Goal: Task Accomplishment & Management: Use online tool/utility

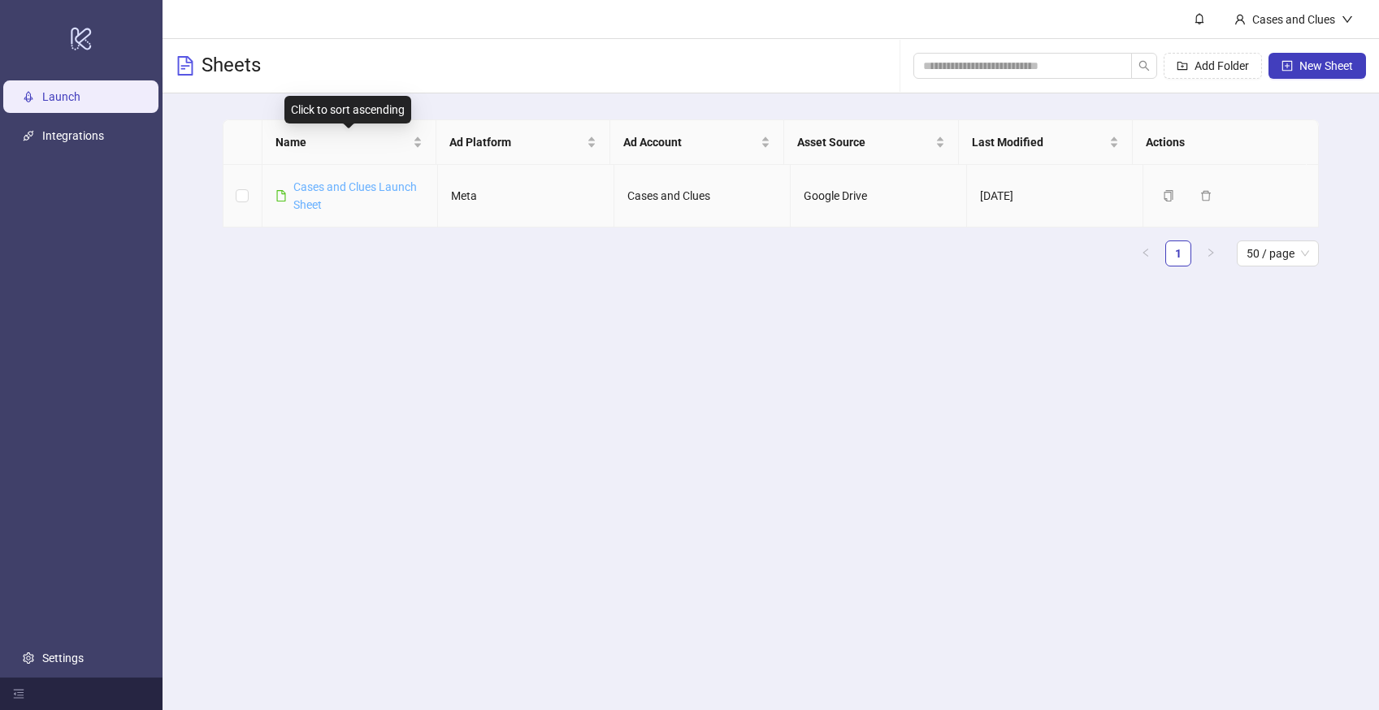
click at [316, 181] on link "Cases and Clues Launch Sheet" at bounding box center [355, 195] width 124 height 31
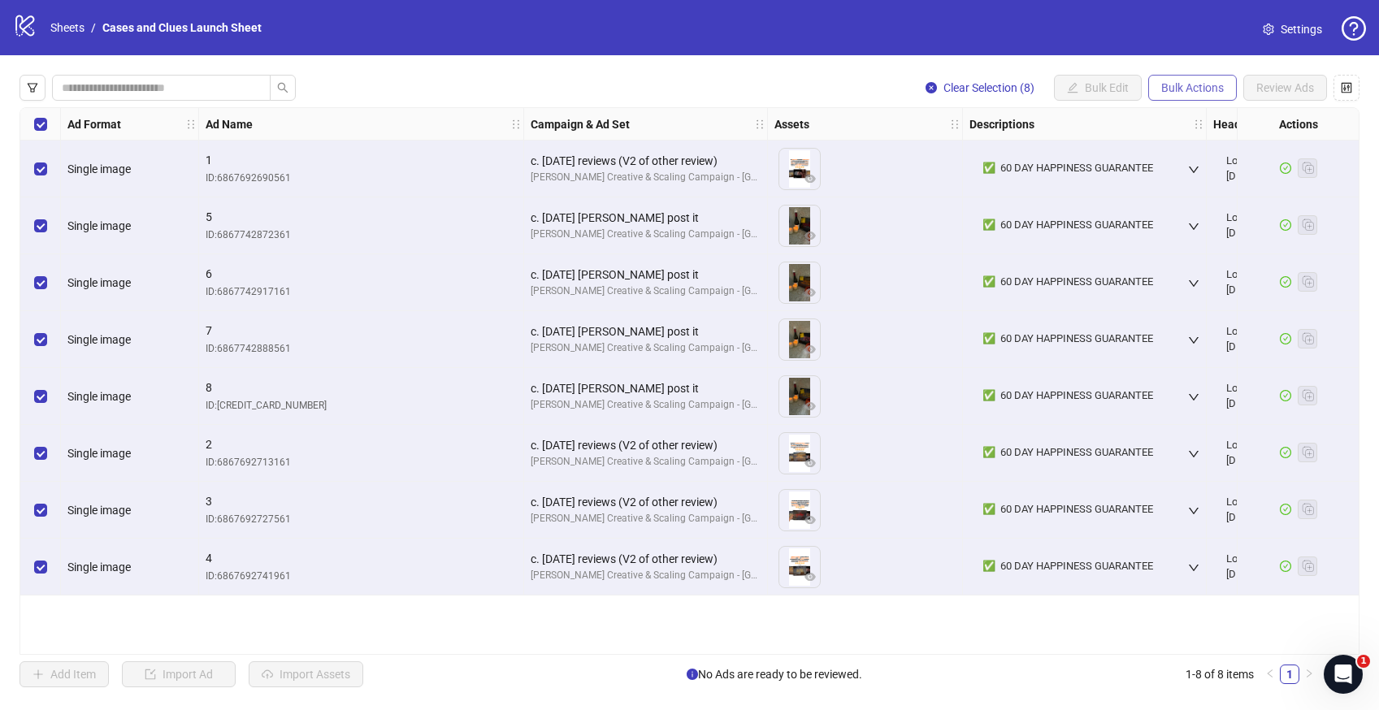
click at [1195, 90] on span "Bulk Actions" at bounding box center [1192, 87] width 63 height 13
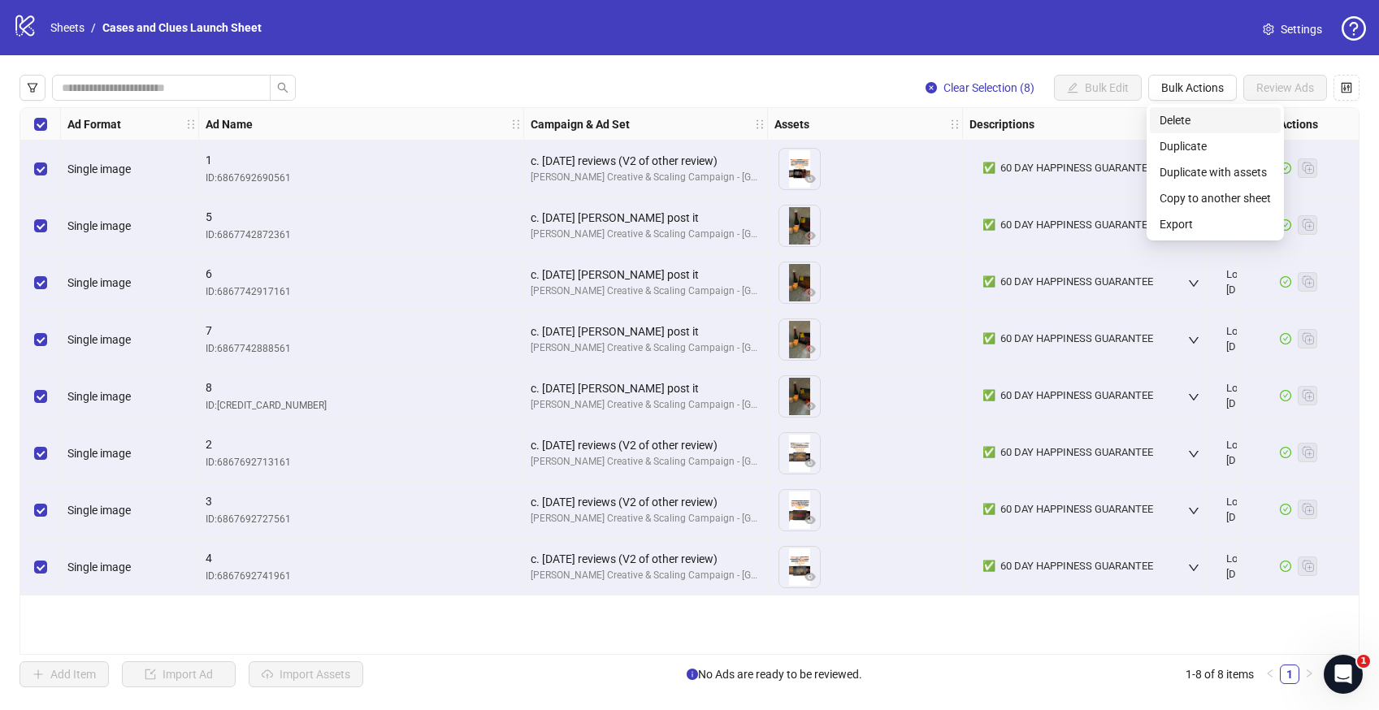
click at [1178, 118] on span "Delete" at bounding box center [1215, 120] width 111 height 18
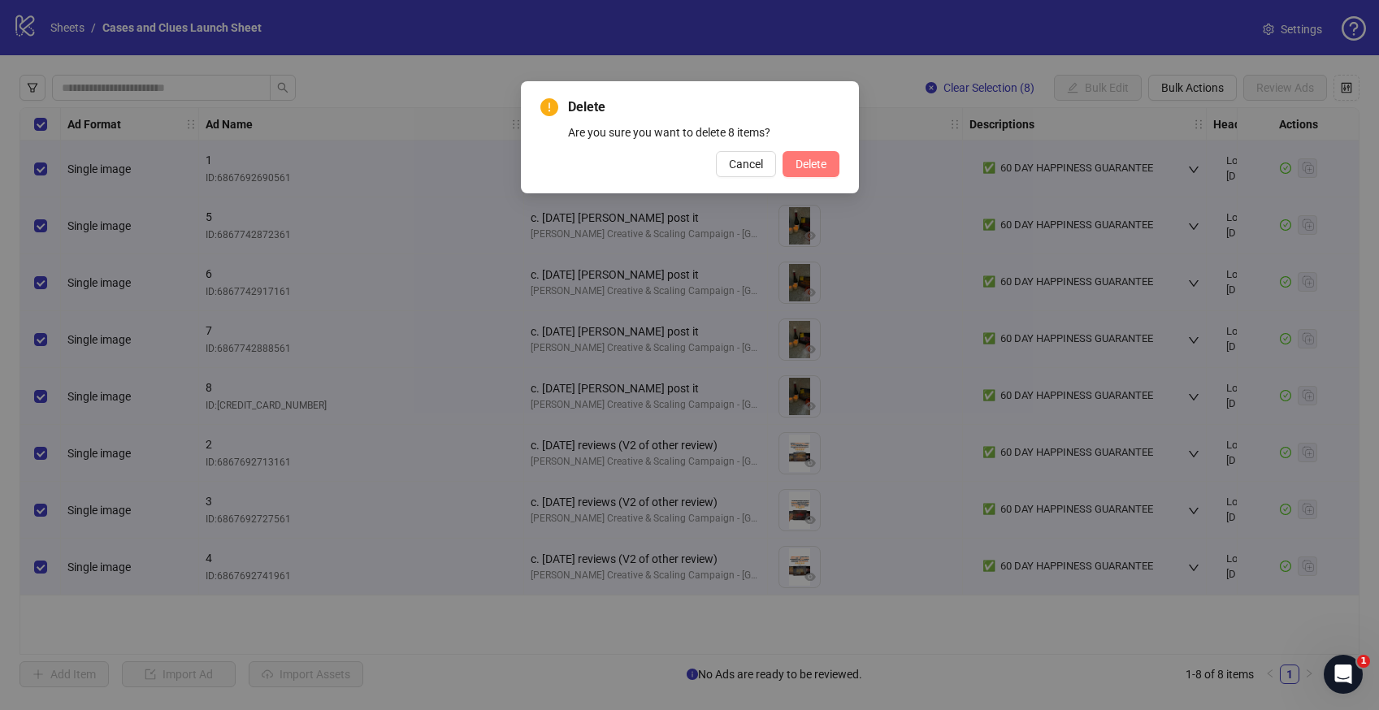
click at [819, 153] on button "Delete" at bounding box center [811, 164] width 57 height 26
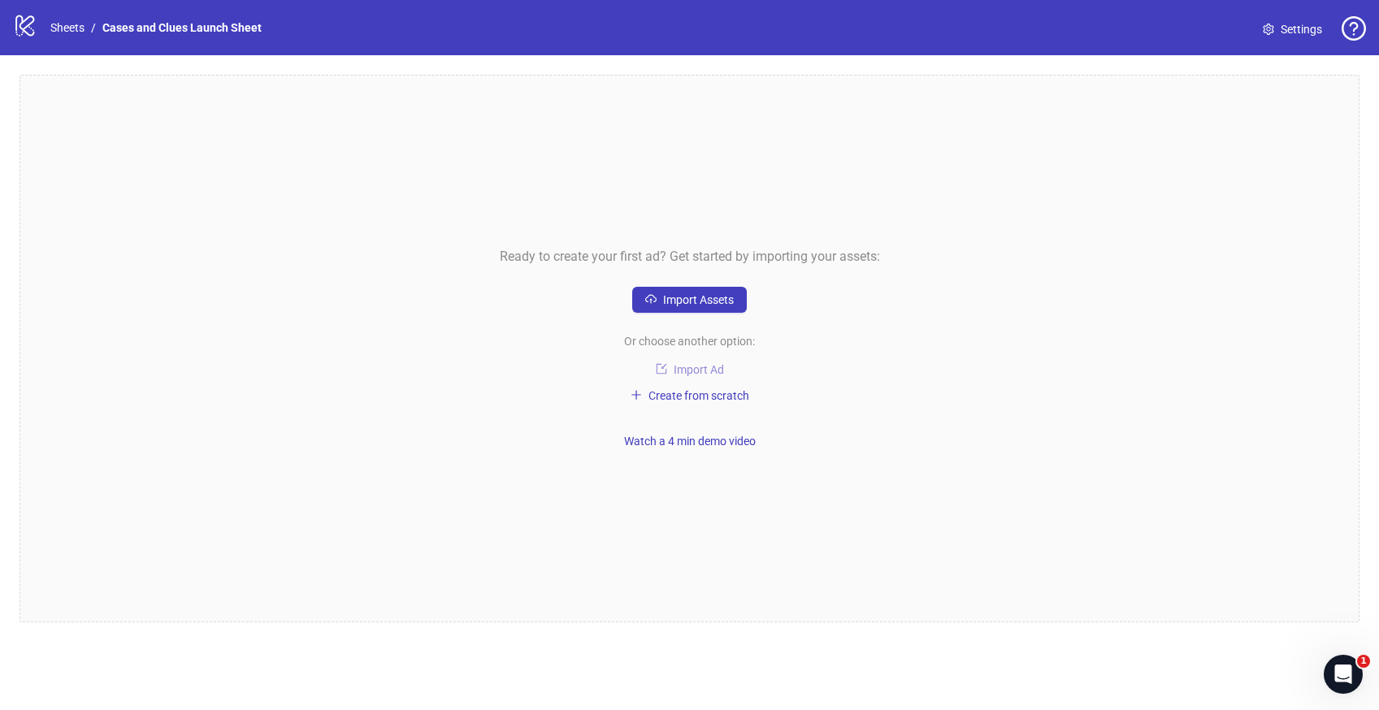
click at [682, 368] on span "Import Ad" at bounding box center [699, 369] width 50 height 13
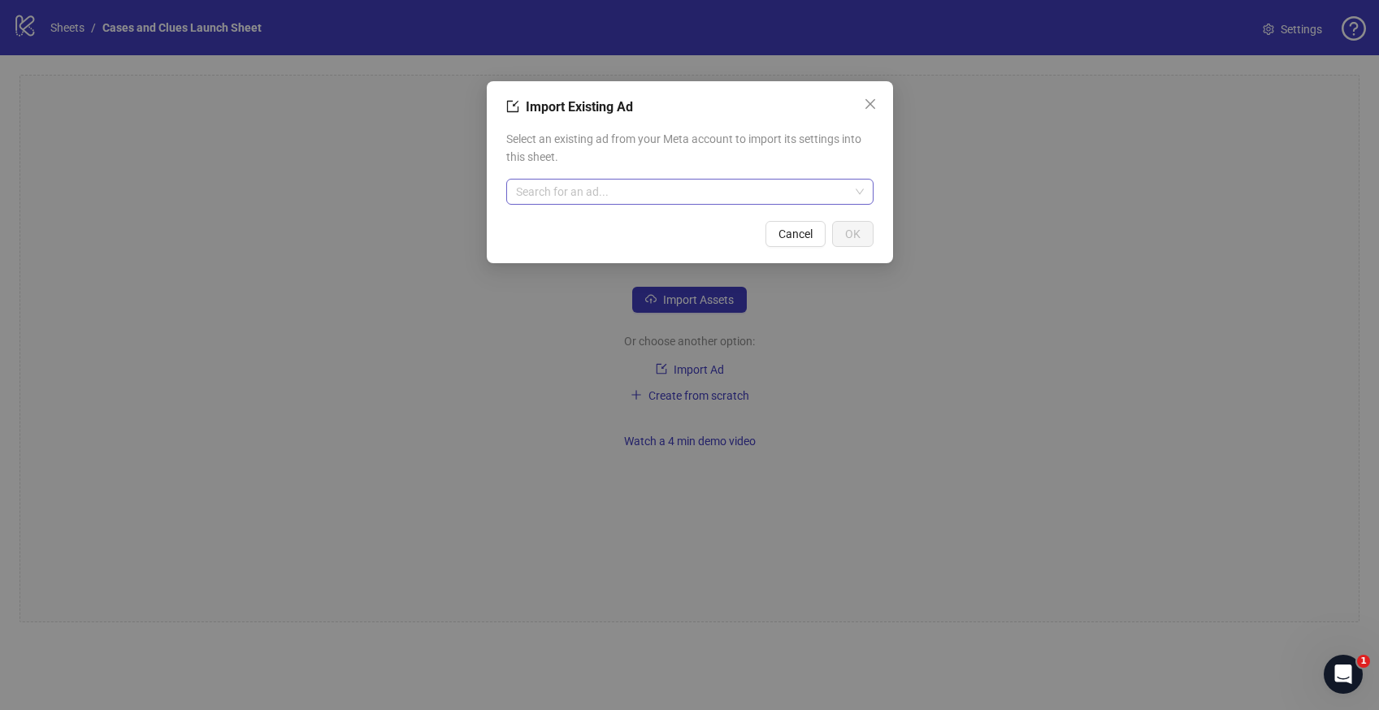
click at [603, 192] on input "search" at bounding box center [682, 192] width 333 height 24
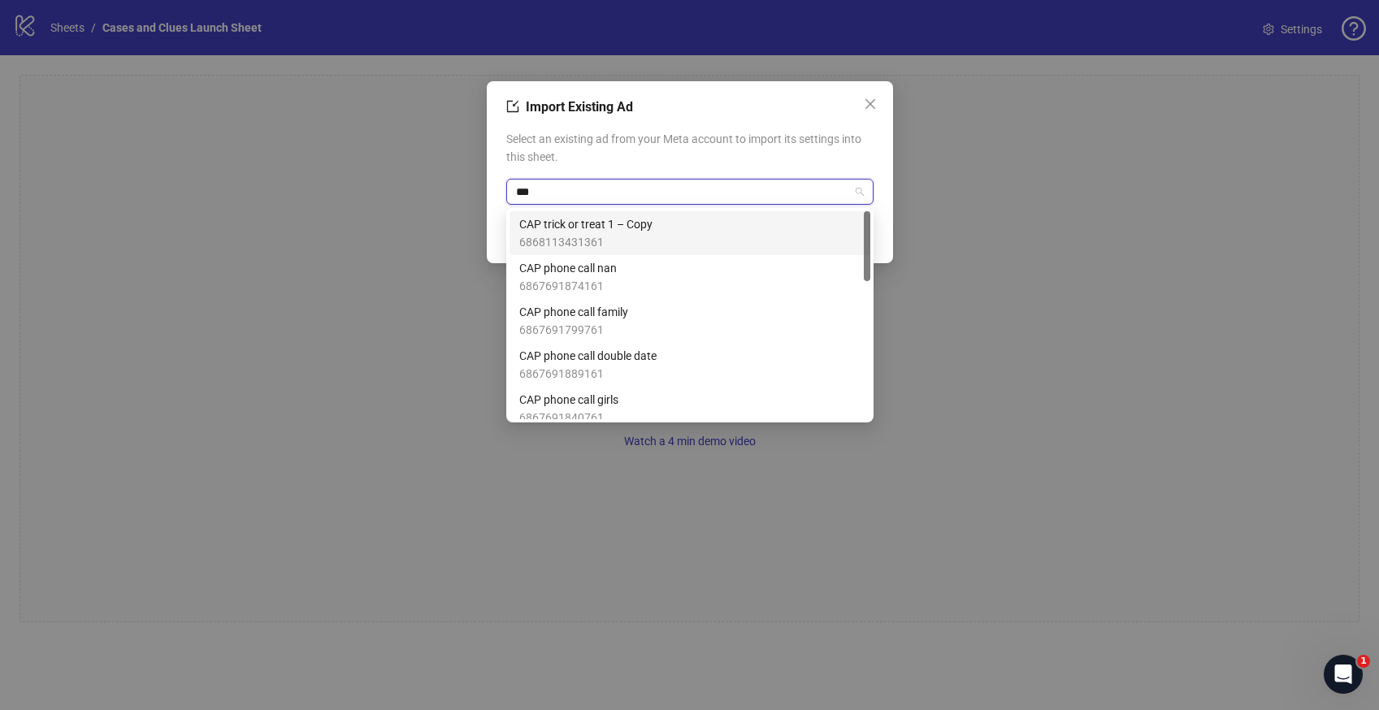
type input "***"
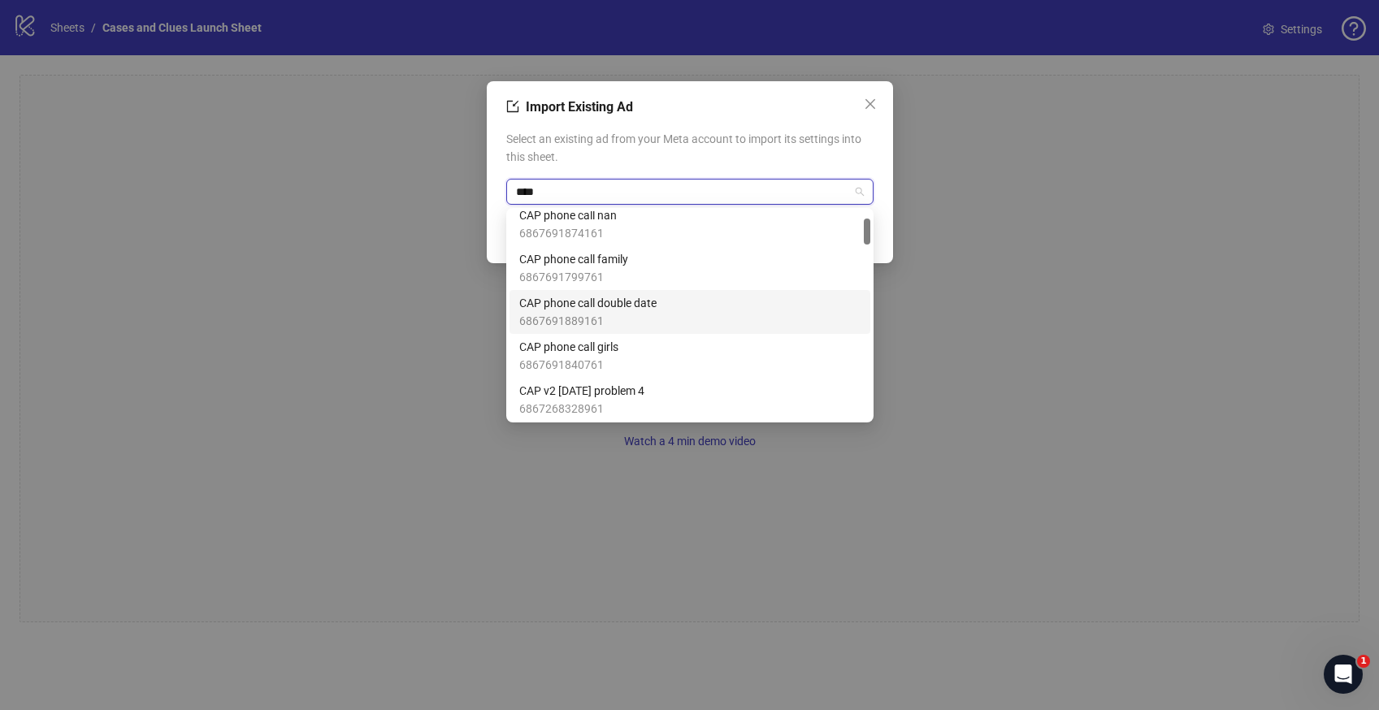
scroll to position [76, 0]
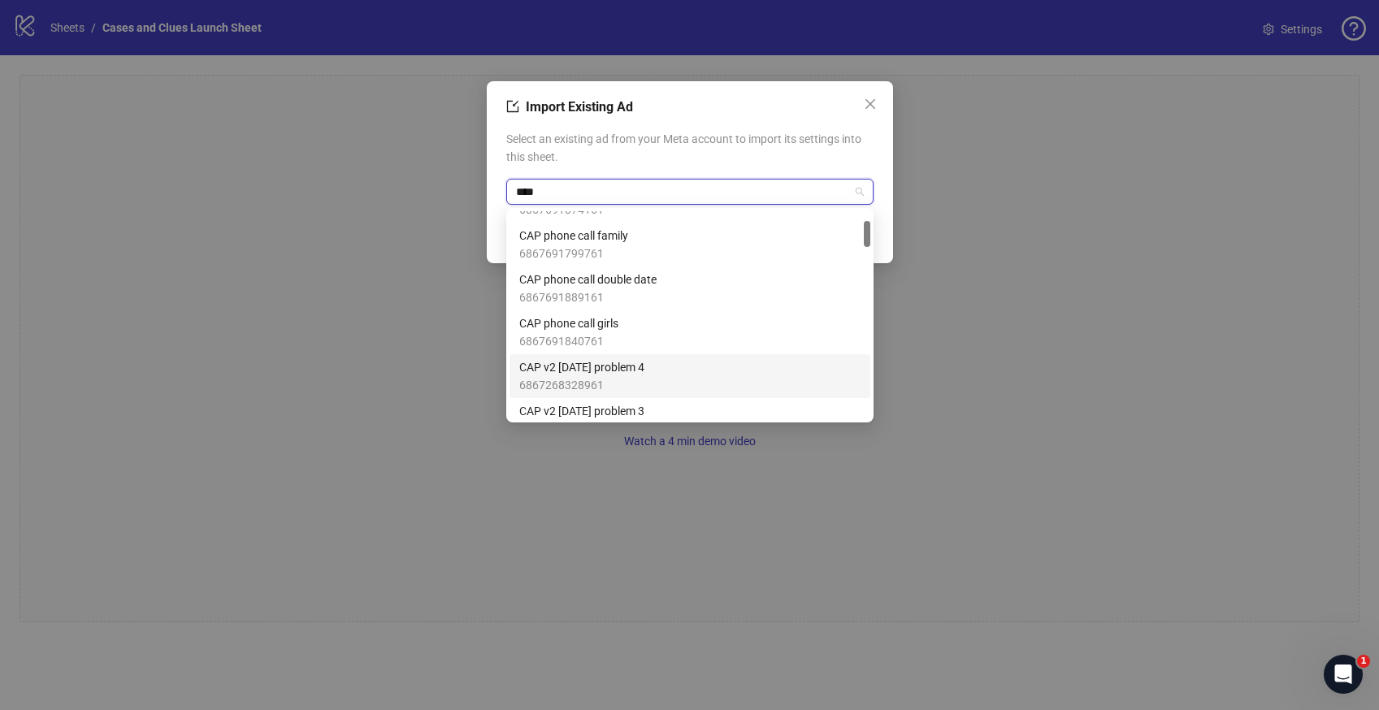
click at [644, 362] on span "CAP v2 [DATE] problem 4" at bounding box center [581, 367] width 125 height 18
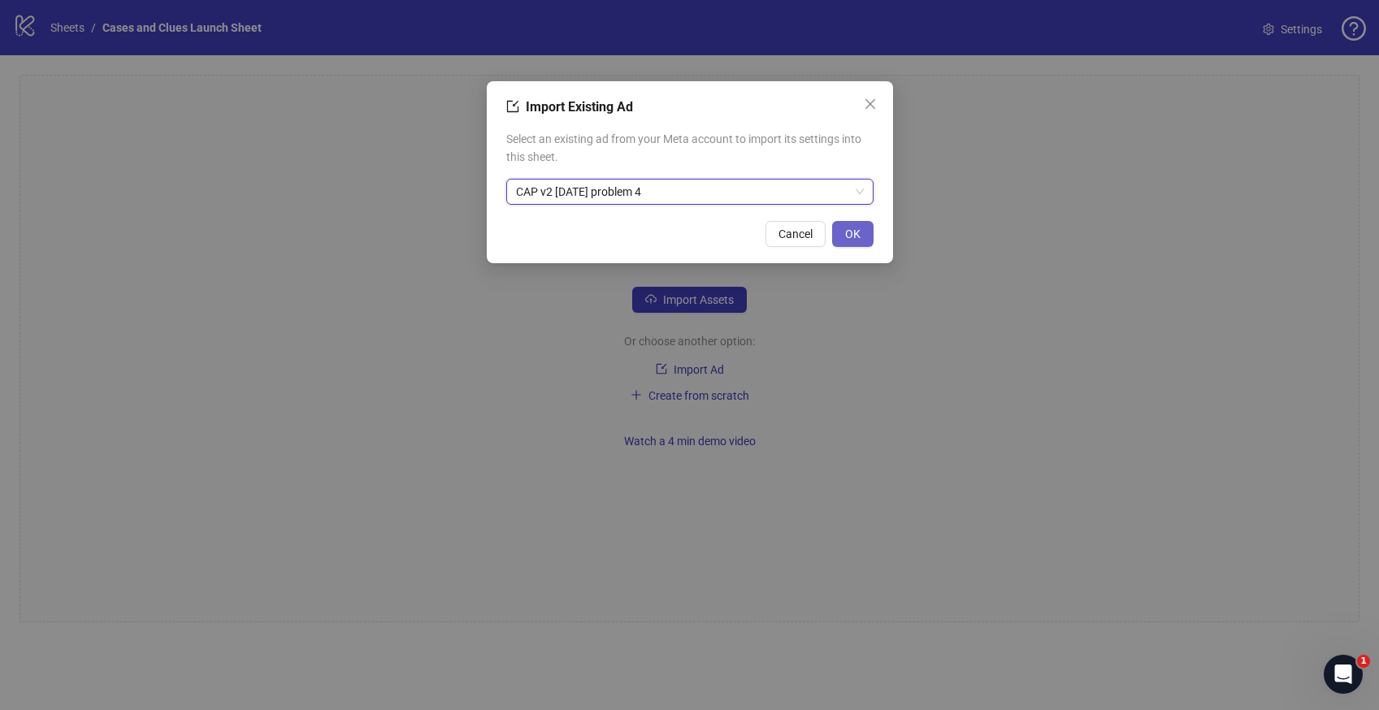
click at [853, 232] on span "OK" at bounding box center [852, 234] width 15 height 13
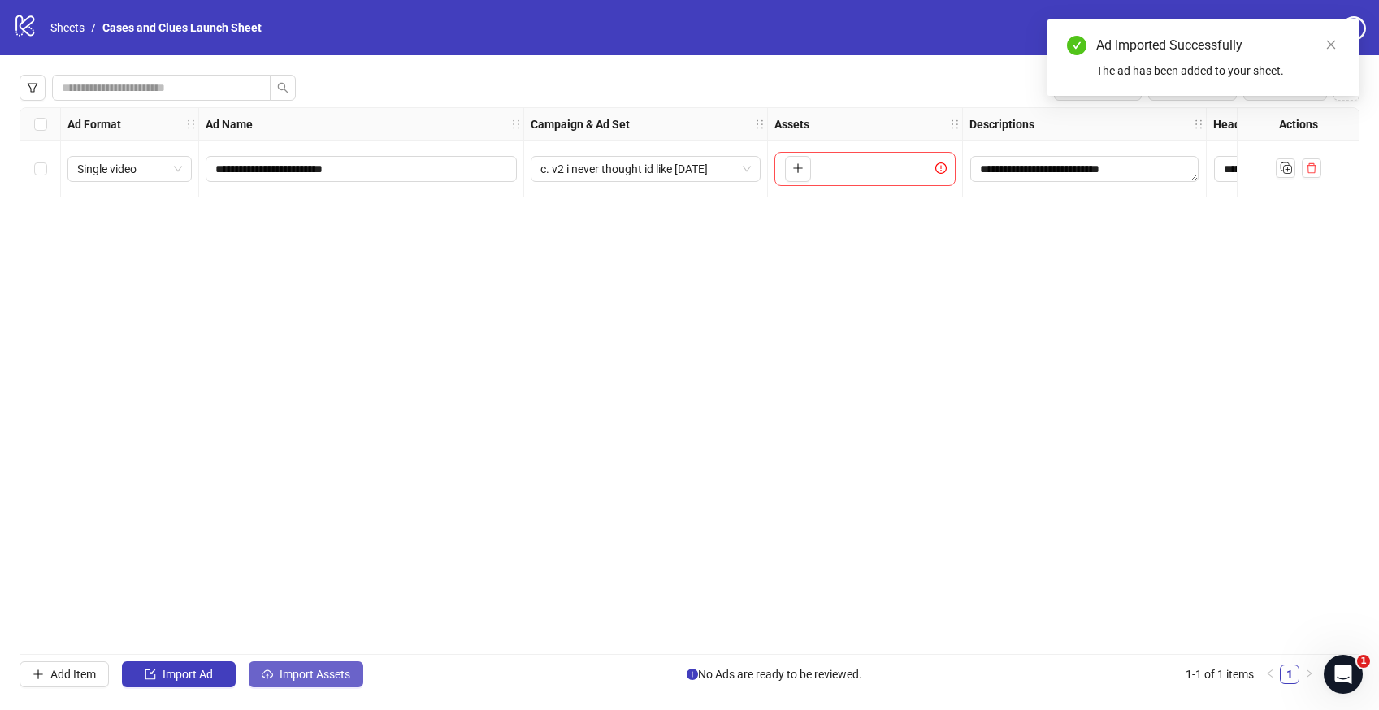
click at [306, 679] on span "Import Assets" at bounding box center [315, 674] width 71 height 13
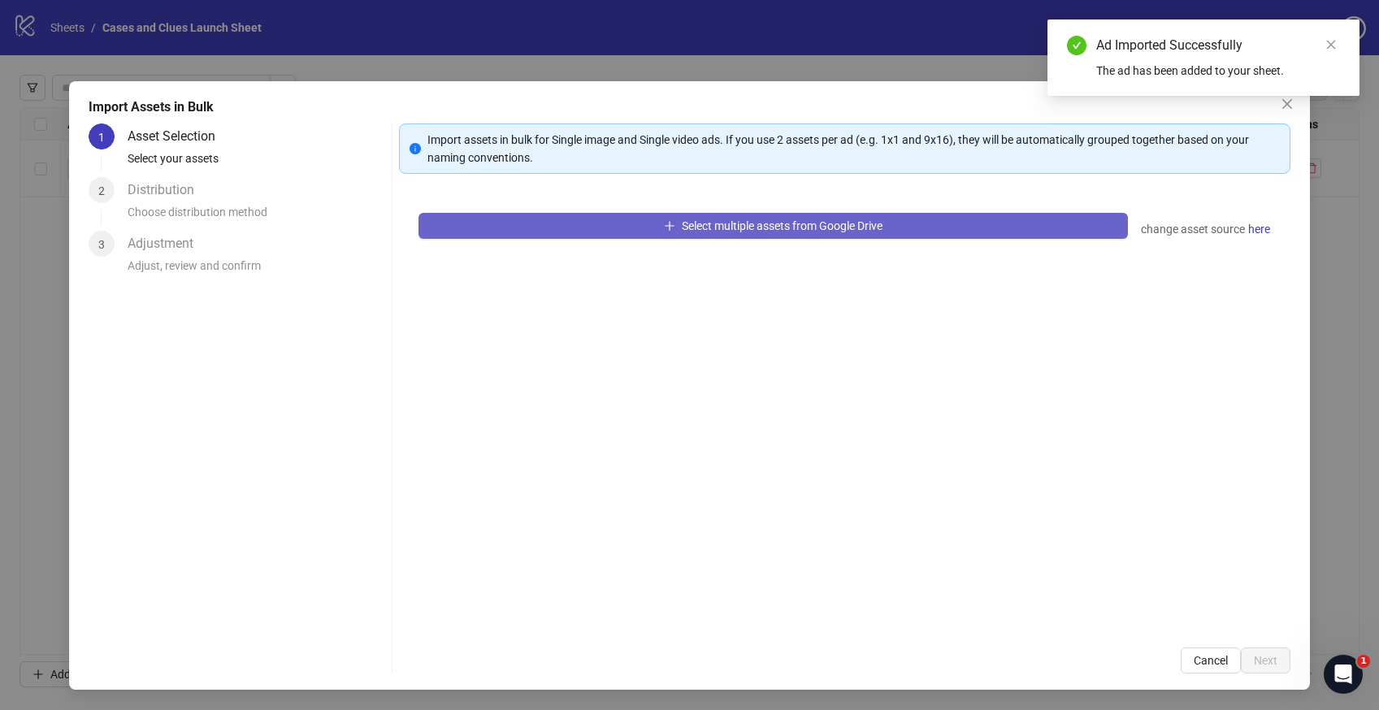
click at [584, 226] on button "Select multiple assets from Google Drive" at bounding box center [773, 226] width 709 height 26
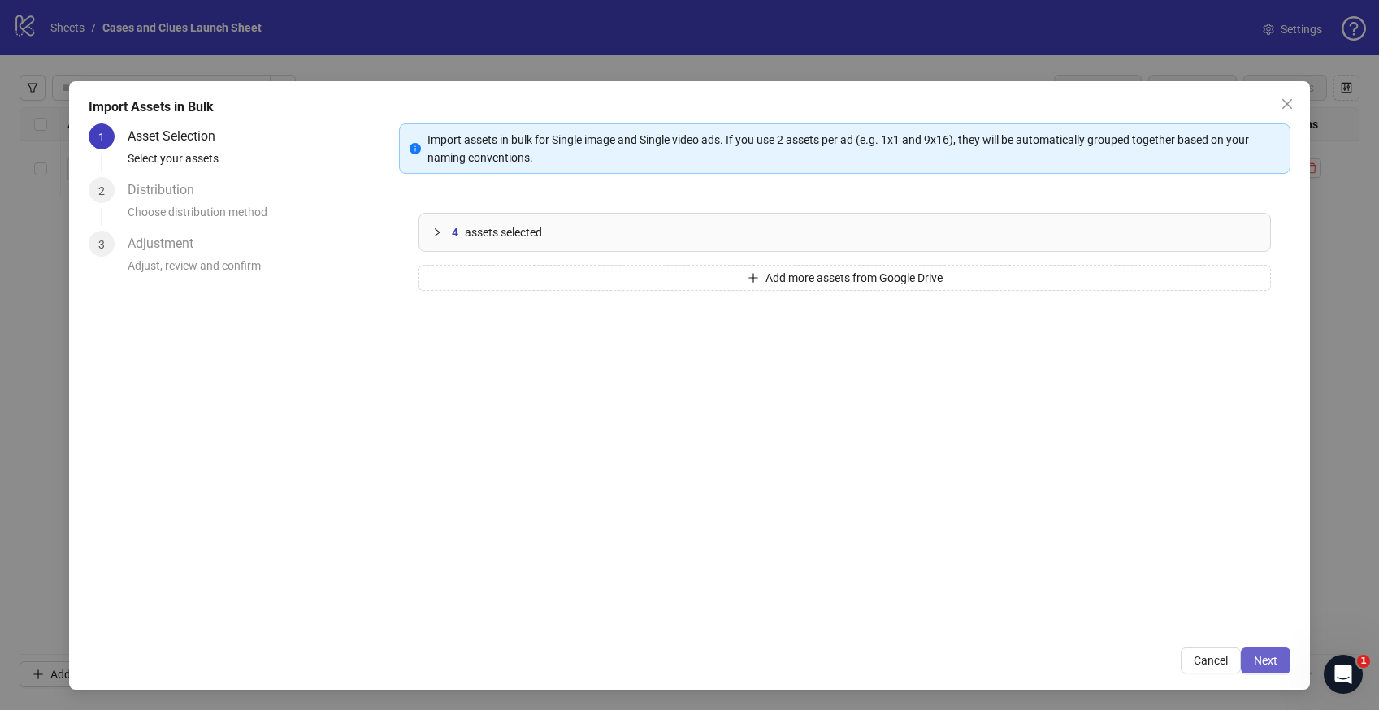
click at [1261, 654] on span "Next" at bounding box center [1266, 660] width 24 height 13
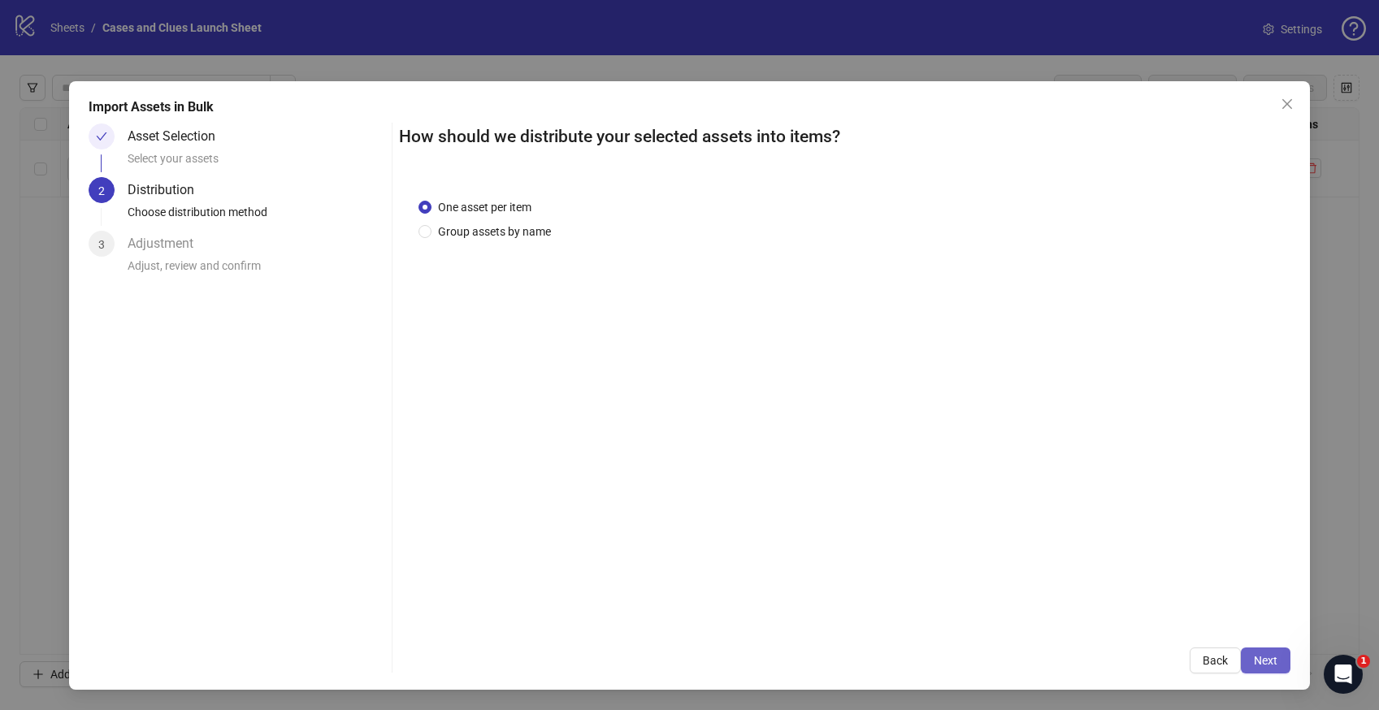
click at [1266, 654] on span "Next" at bounding box center [1266, 660] width 24 height 13
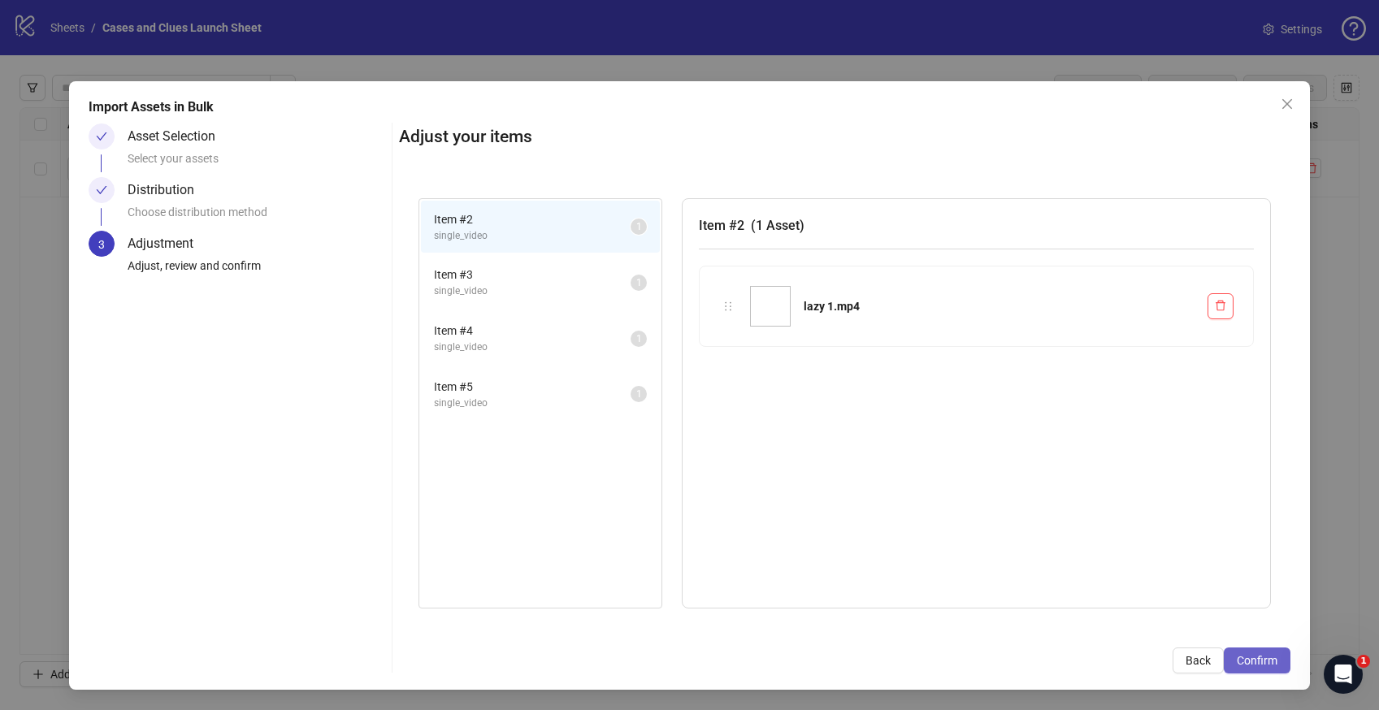
click at [1260, 662] on span "Confirm" at bounding box center [1257, 660] width 41 height 13
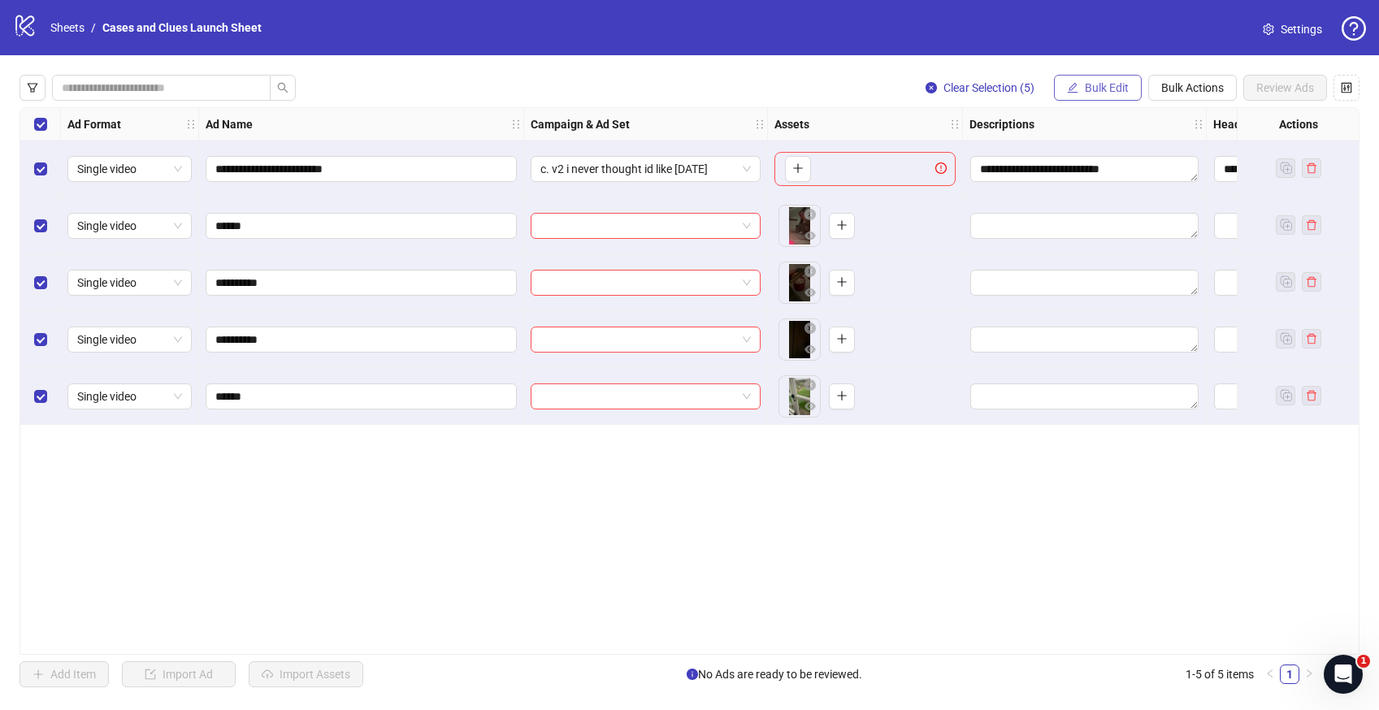
click at [1100, 85] on span "Bulk Edit" at bounding box center [1107, 87] width 44 height 13
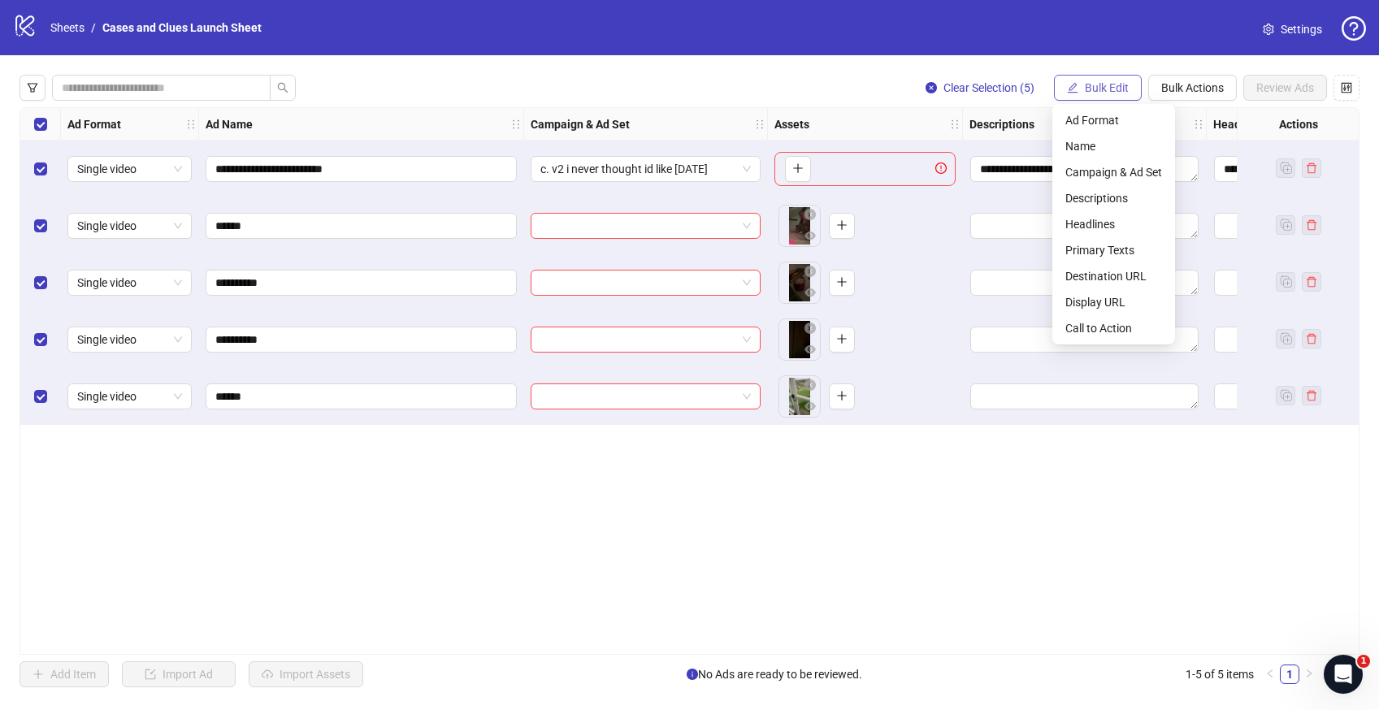
click at [1118, 81] on span "Bulk Edit" at bounding box center [1107, 87] width 44 height 13
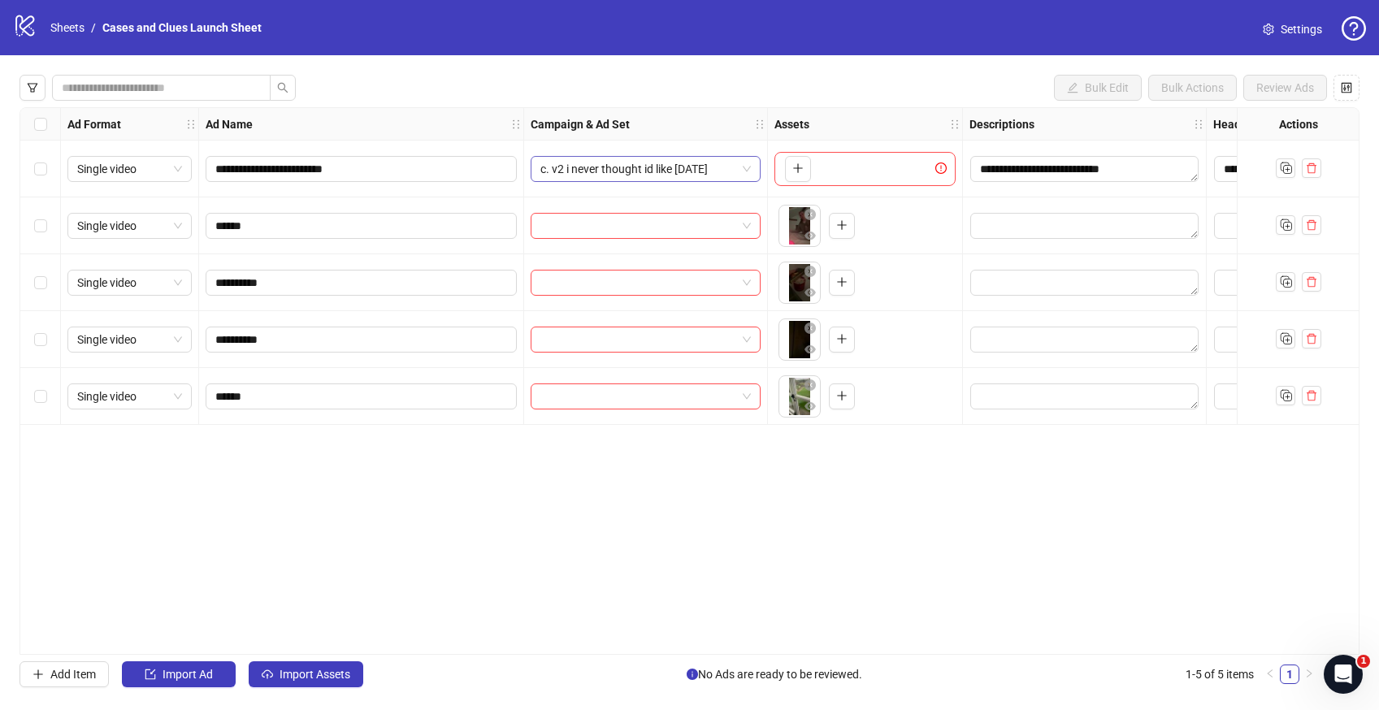
click at [742, 168] on span "c. v2 i never thought id like [DATE]" at bounding box center [645, 169] width 210 height 24
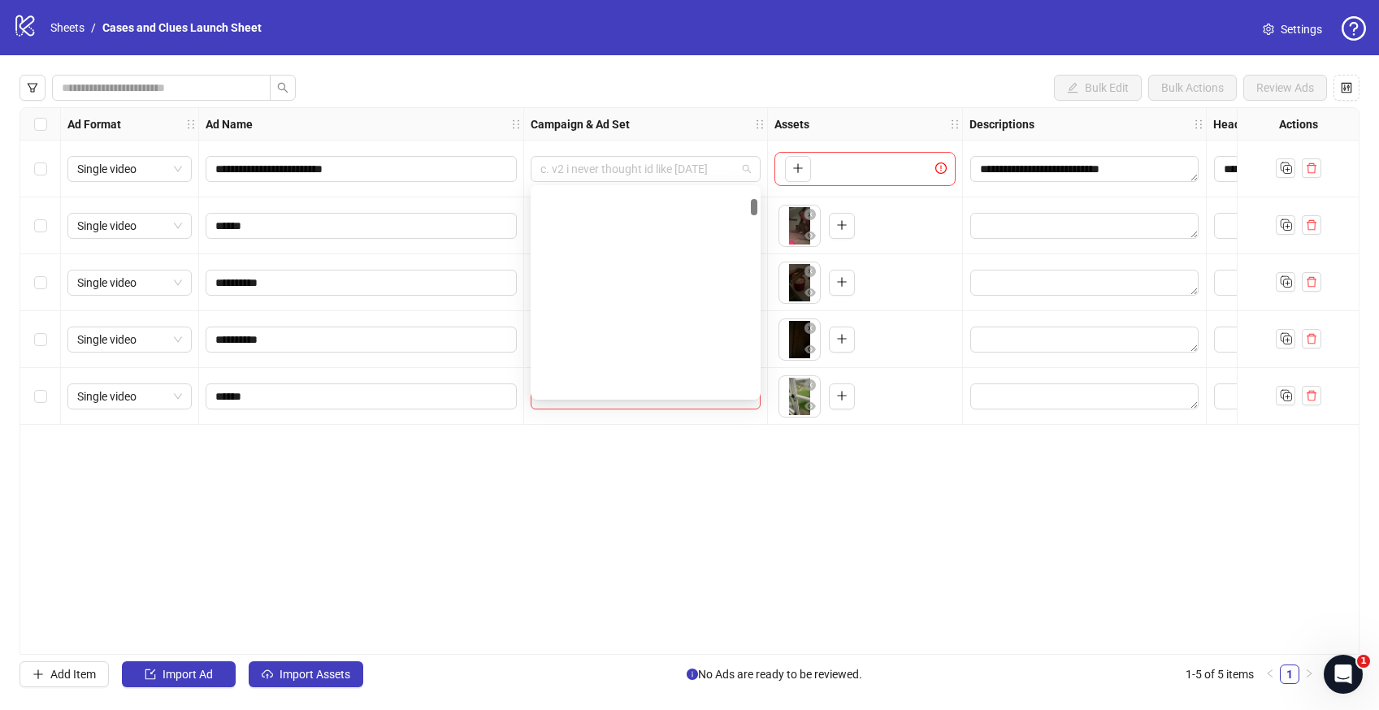
scroll to position [735, 0]
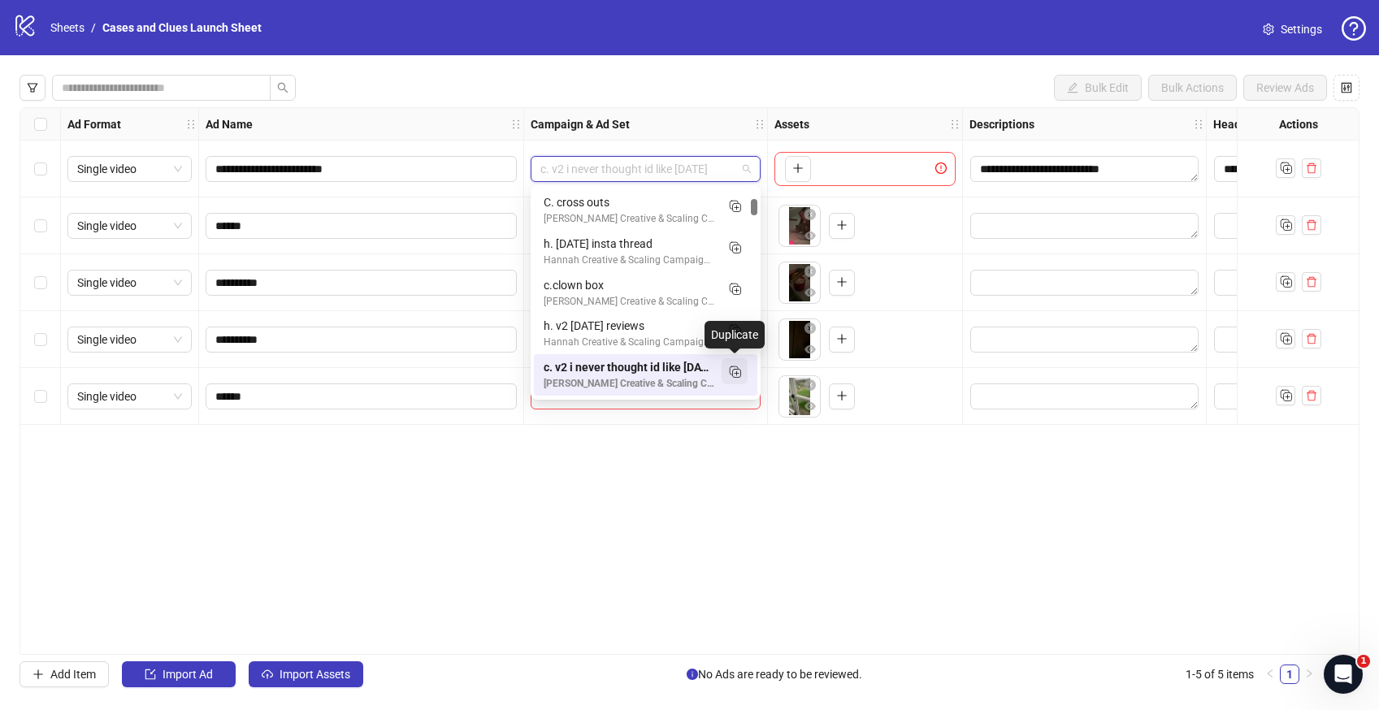
click at [737, 371] on line "Duplicate" at bounding box center [737, 373] width 0 height 4
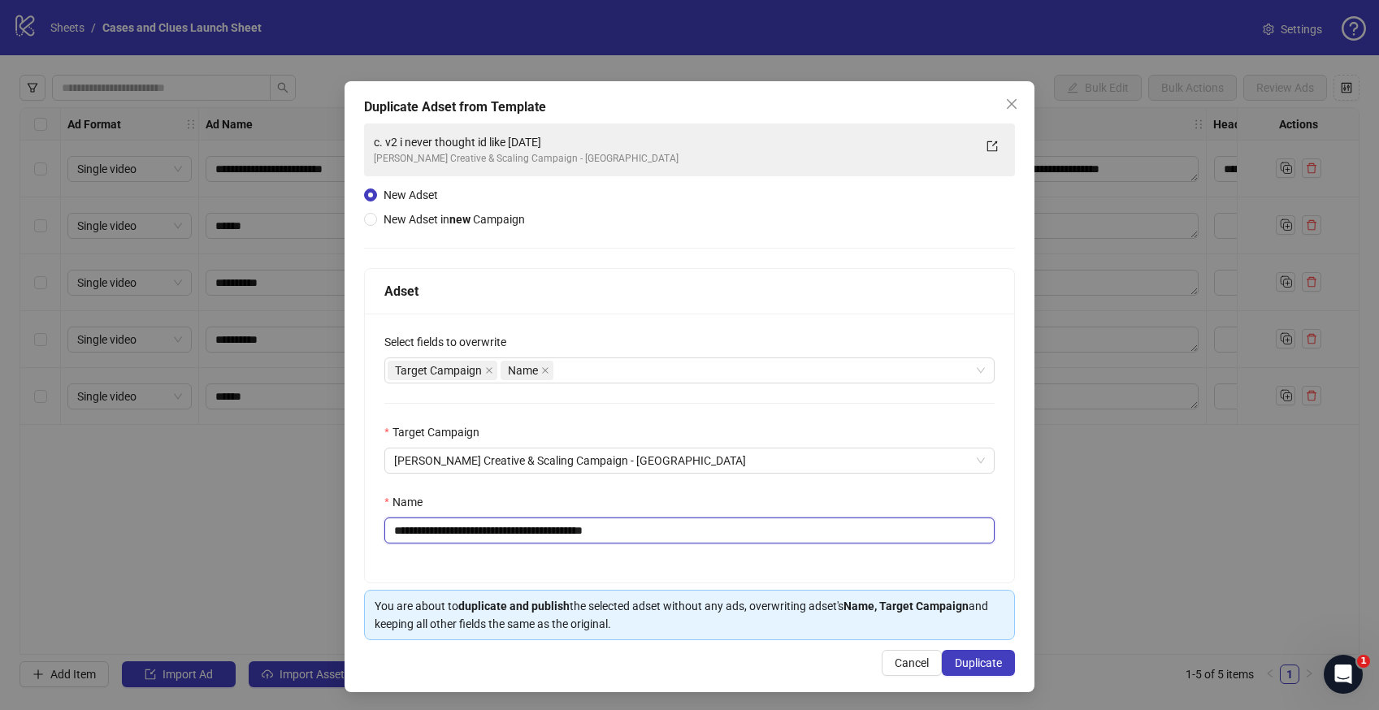
drag, startPoint x: 645, startPoint y: 532, endPoint x: 404, endPoint y: 534, distance: 241.4
click at [404, 534] on input "**********" at bounding box center [689, 531] width 610 height 26
type input "**********"
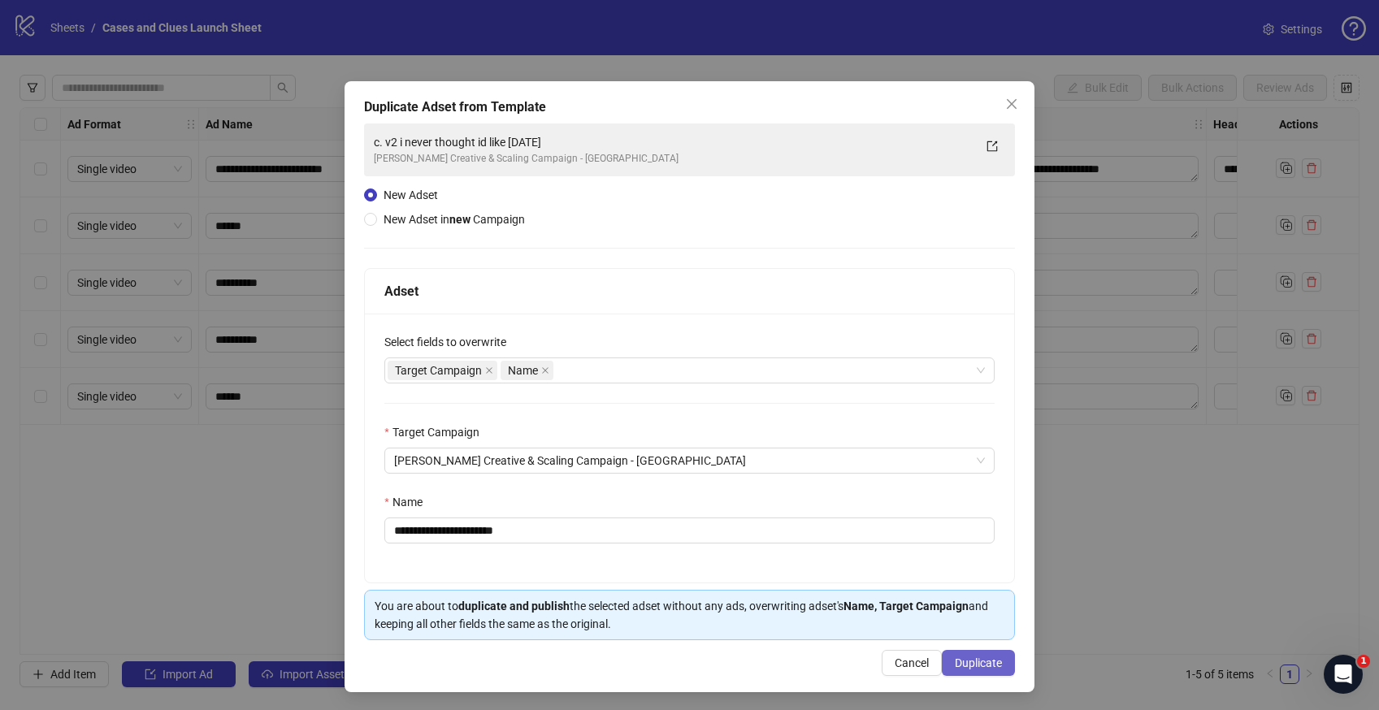
click at [990, 666] on span "Duplicate" at bounding box center [978, 663] width 47 height 13
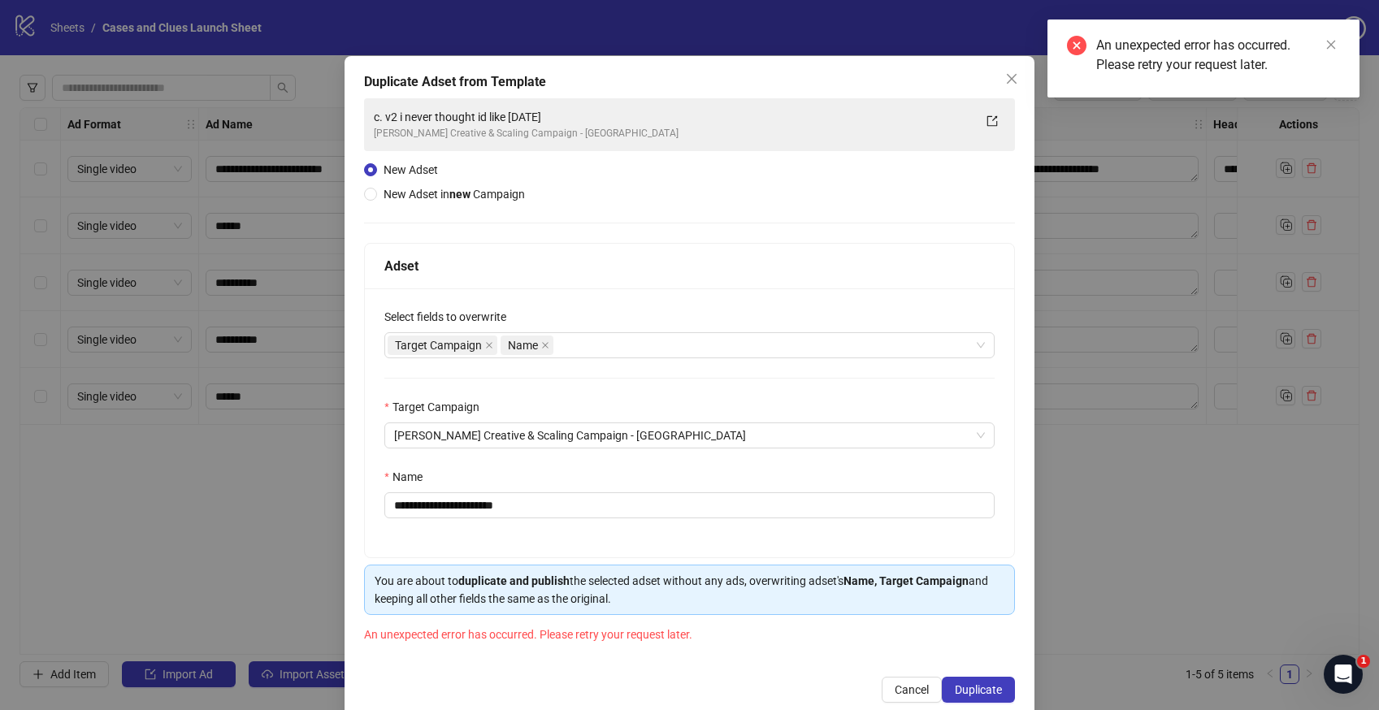
scroll to position [54, 0]
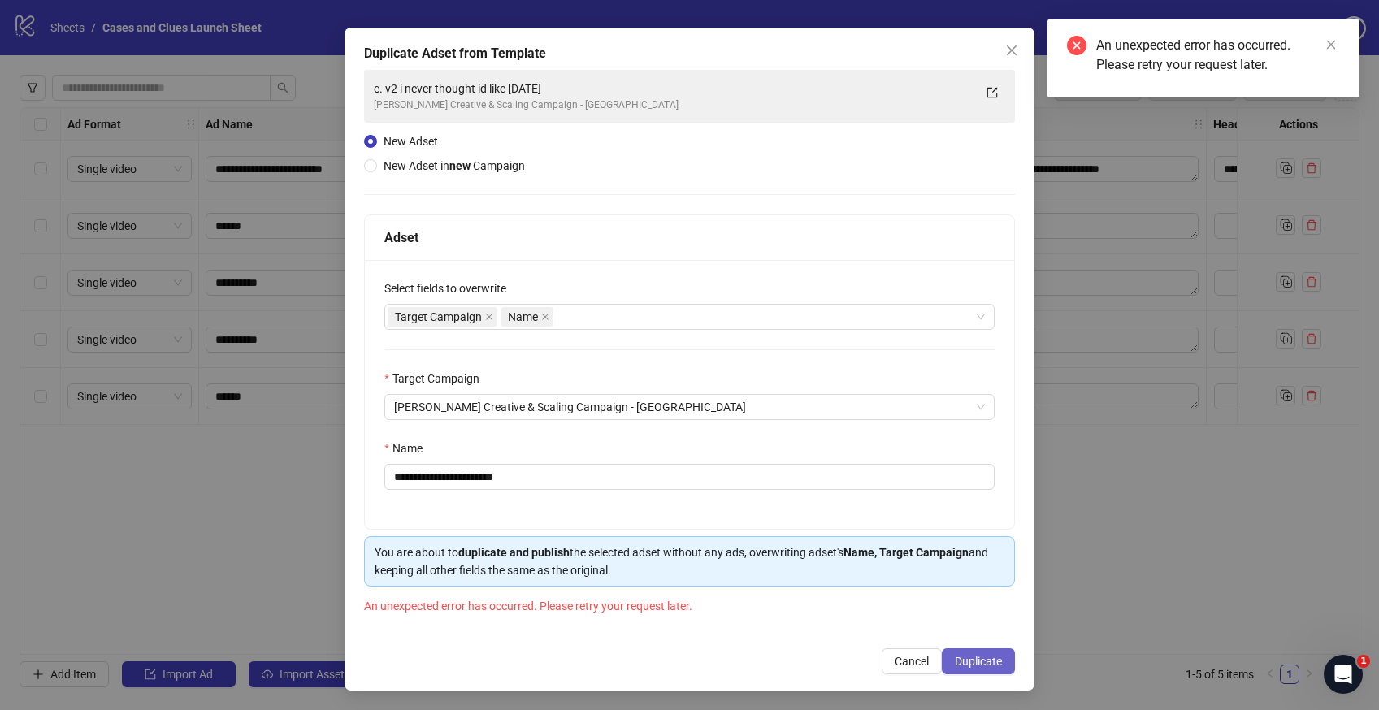
click at [967, 661] on span "Duplicate" at bounding box center [978, 661] width 47 height 13
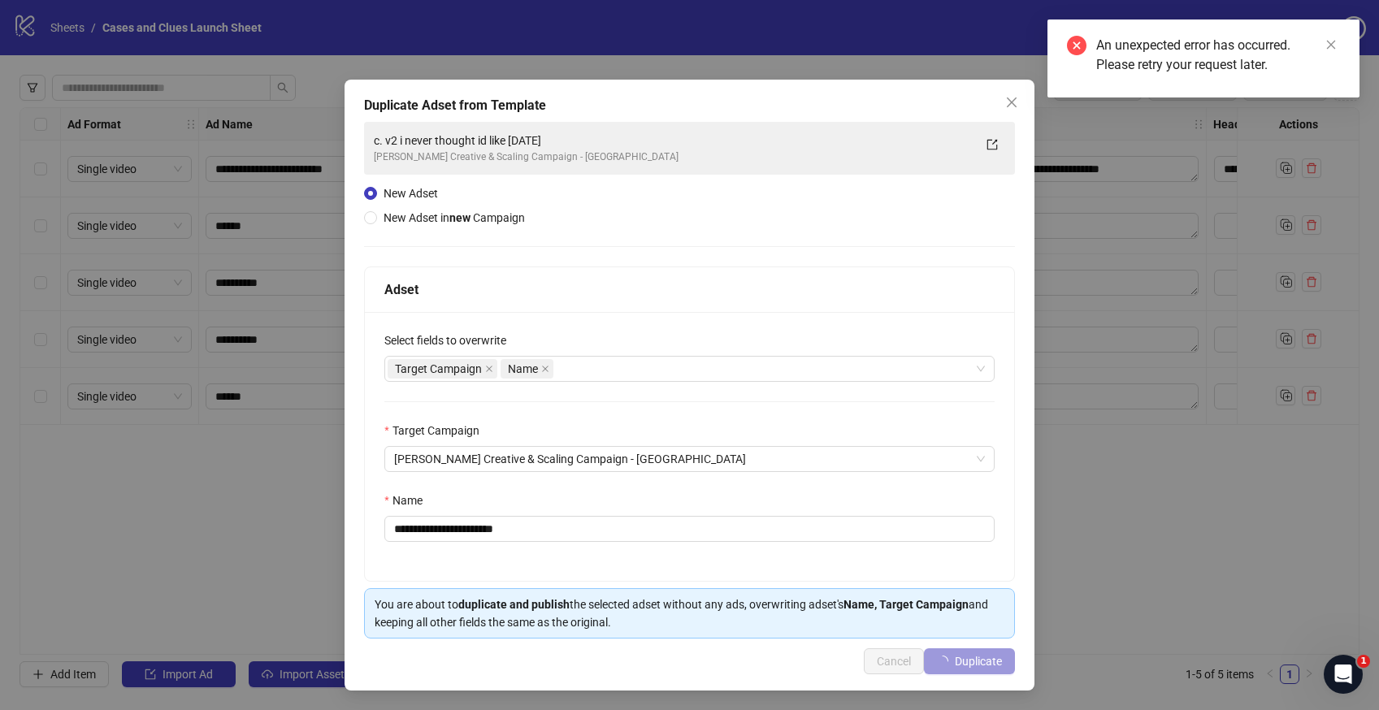
scroll to position [2, 0]
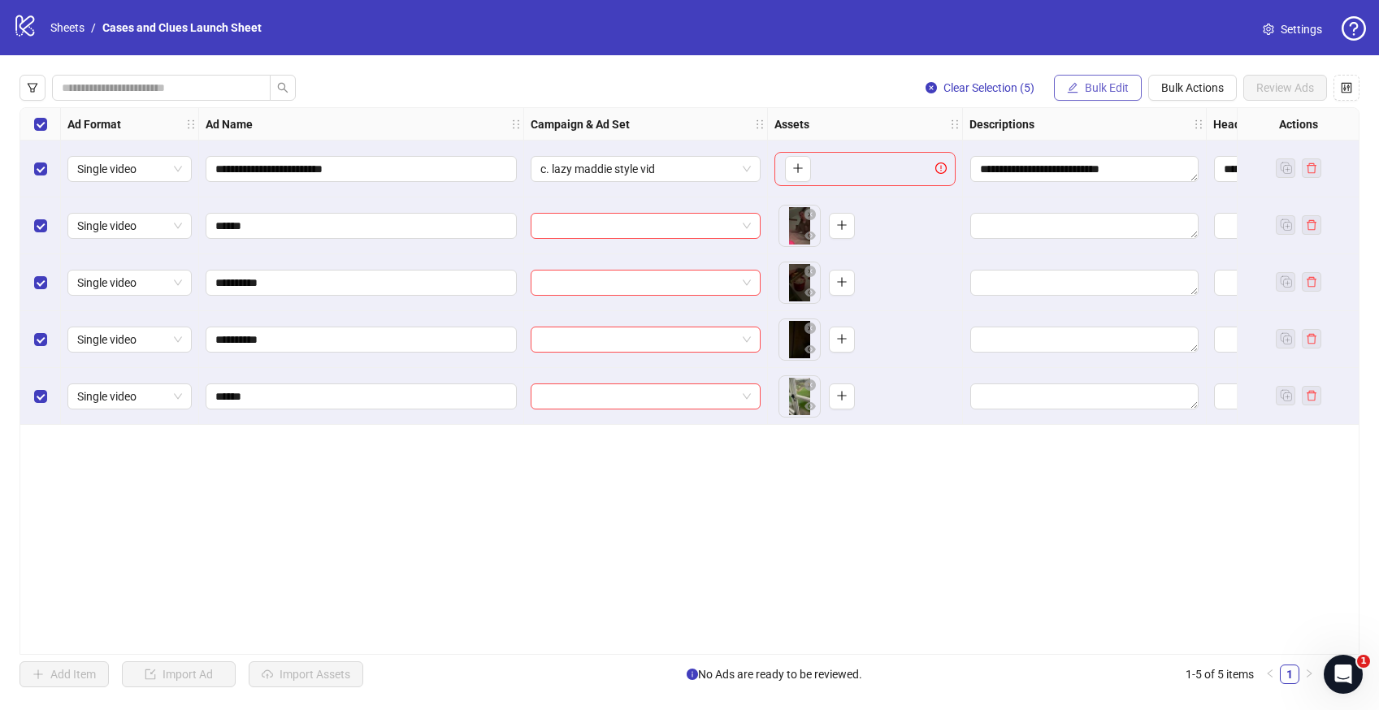
click at [1078, 81] on button "Bulk Edit" at bounding box center [1098, 88] width 88 height 26
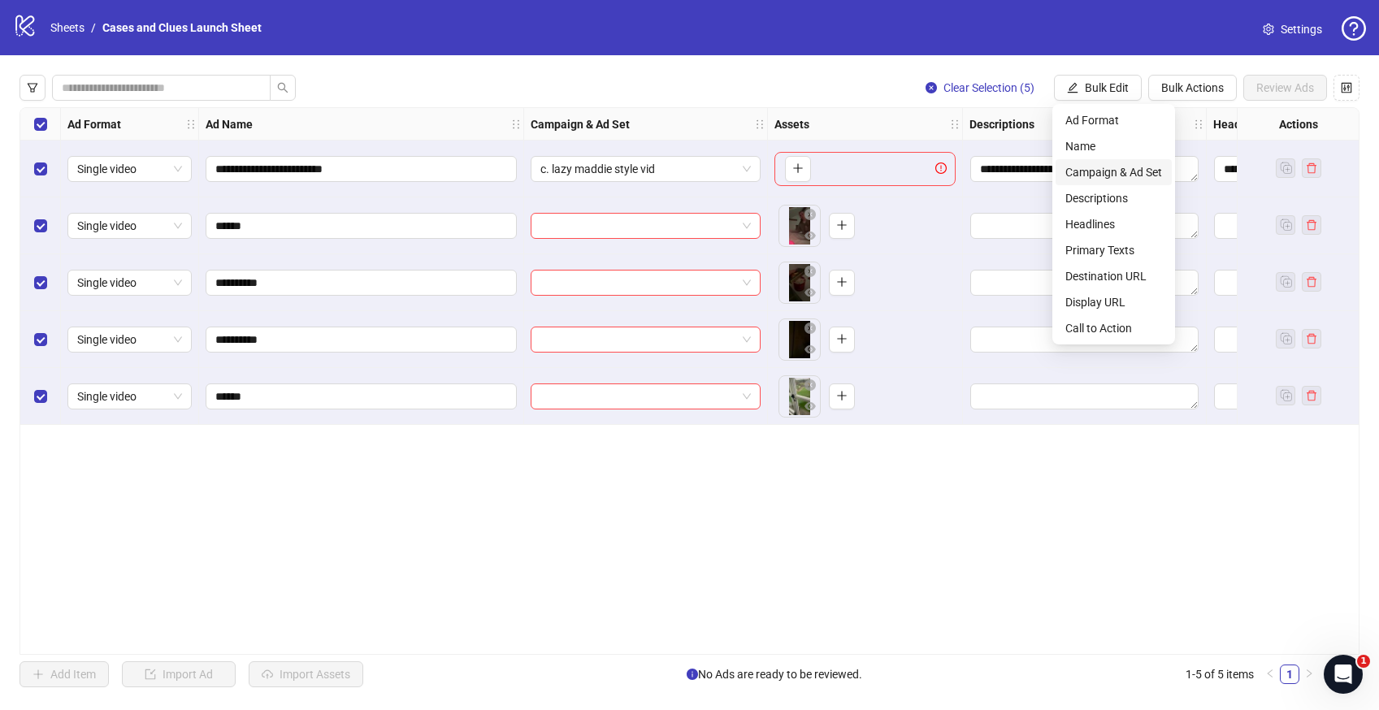
click at [1100, 167] on span "Campaign & Ad Set" at bounding box center [1113, 172] width 97 height 18
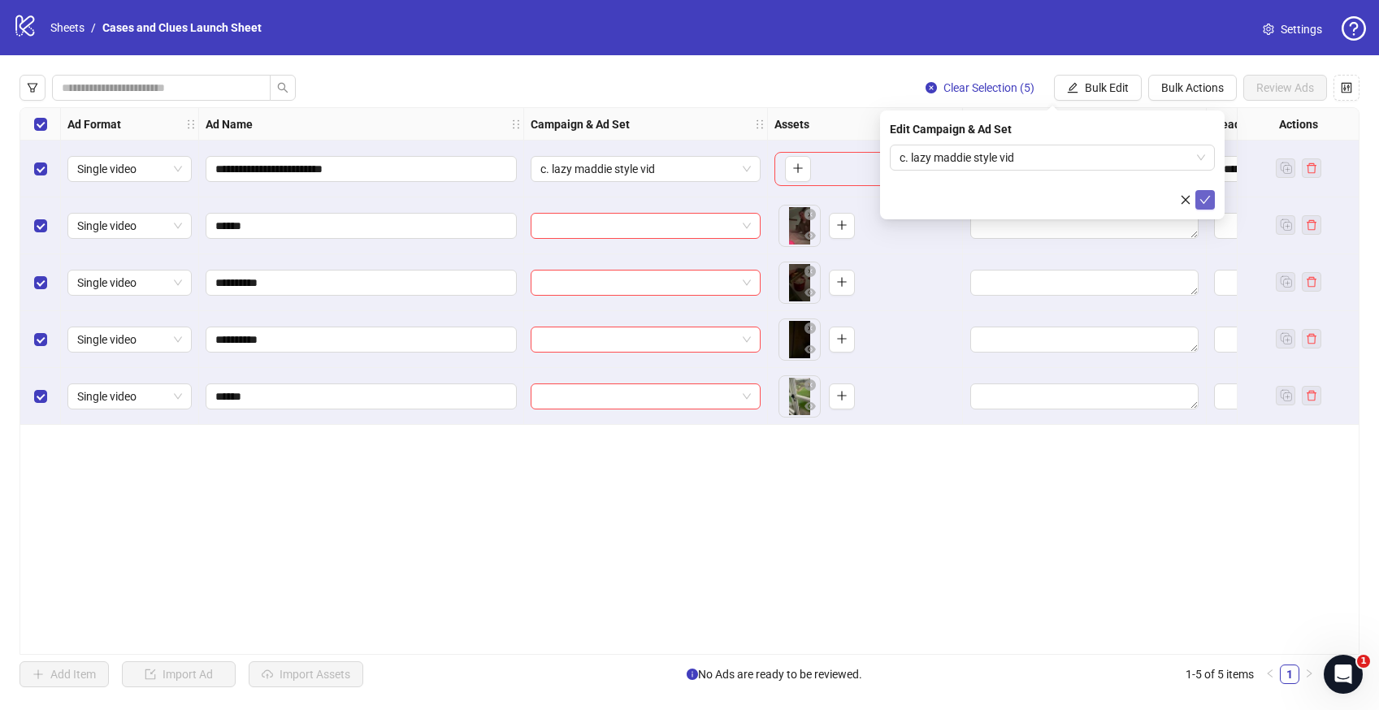
click at [1207, 202] on icon "check" at bounding box center [1204, 199] width 11 height 11
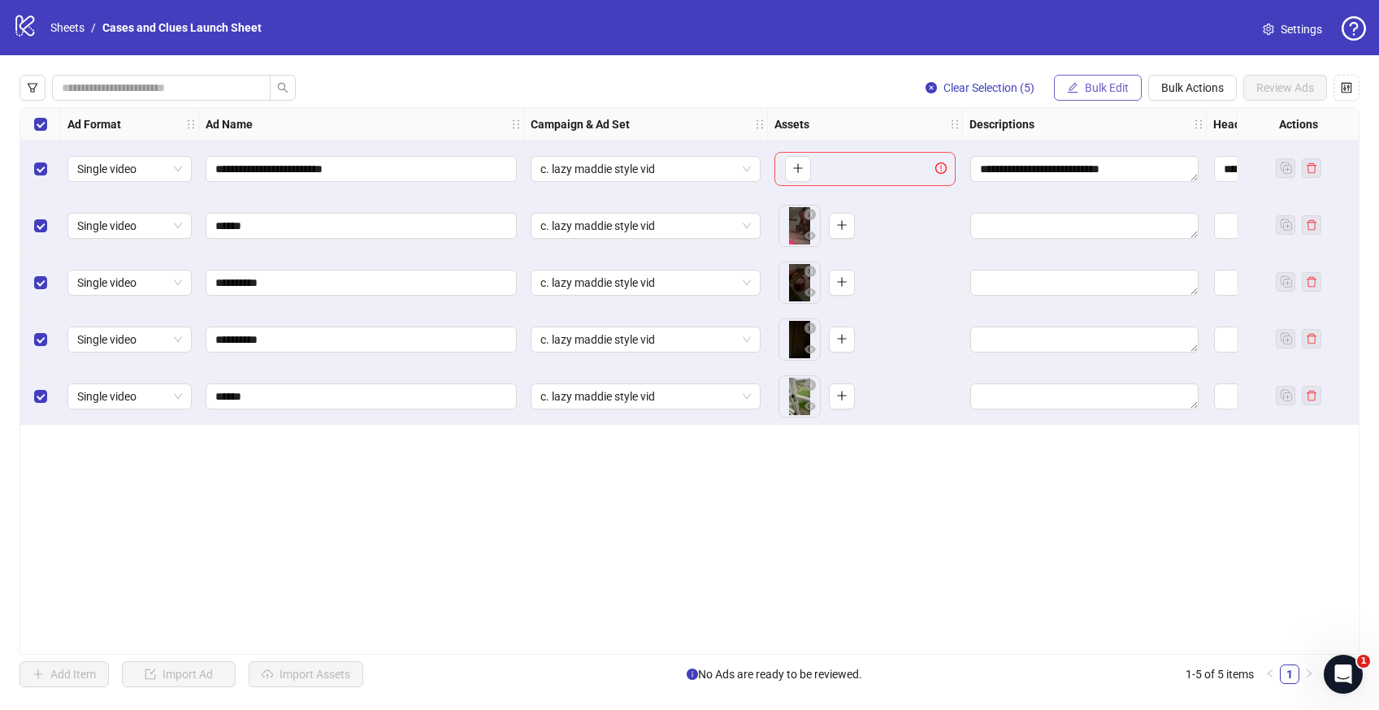
click at [1088, 85] on span "Bulk Edit" at bounding box center [1107, 87] width 44 height 13
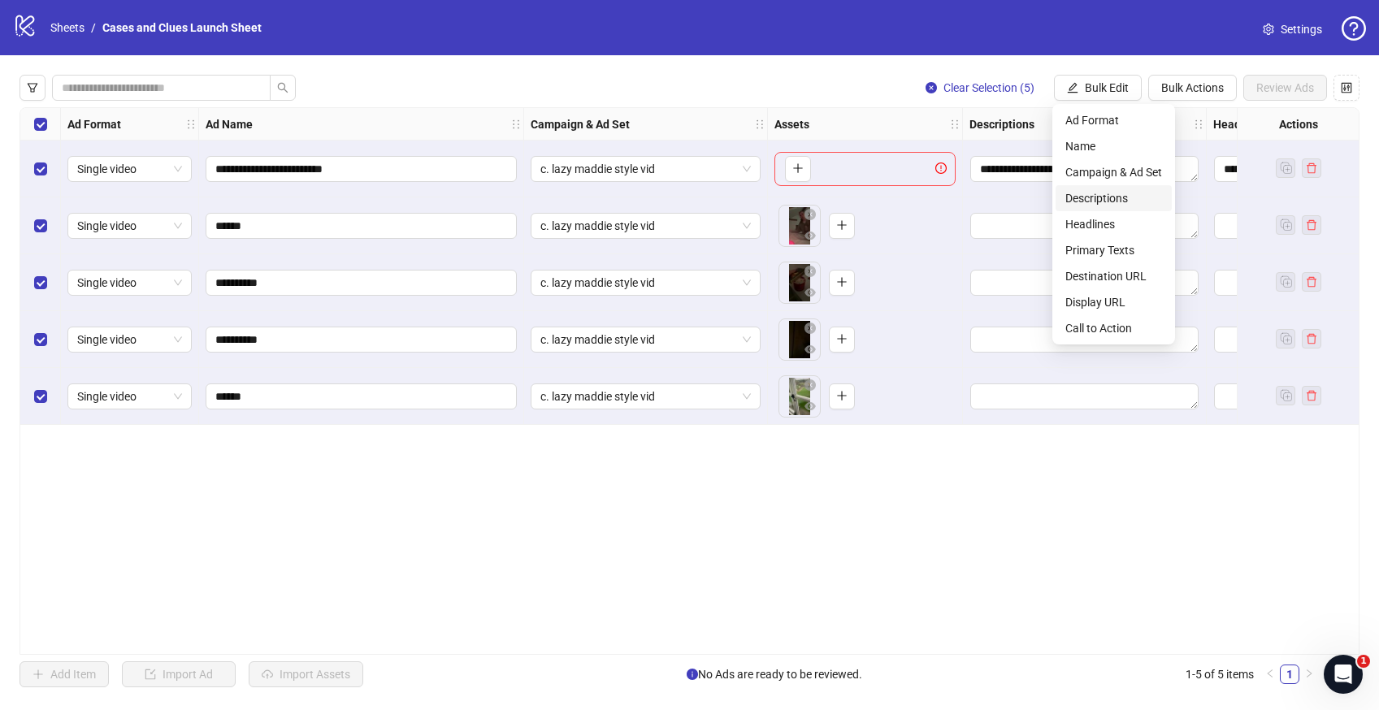
click at [1114, 195] on span "Descriptions" at bounding box center [1113, 198] width 97 height 18
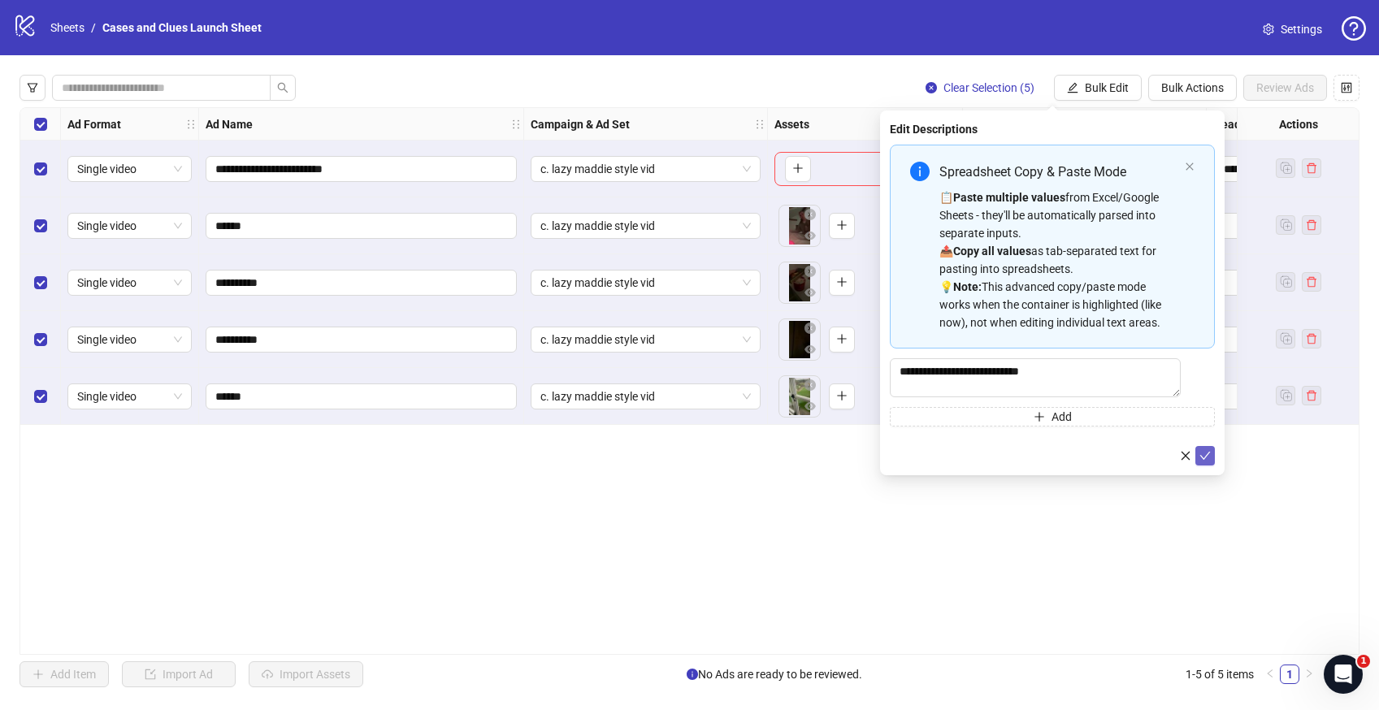
click at [1211, 457] on button "submit" at bounding box center [1205, 456] width 20 height 20
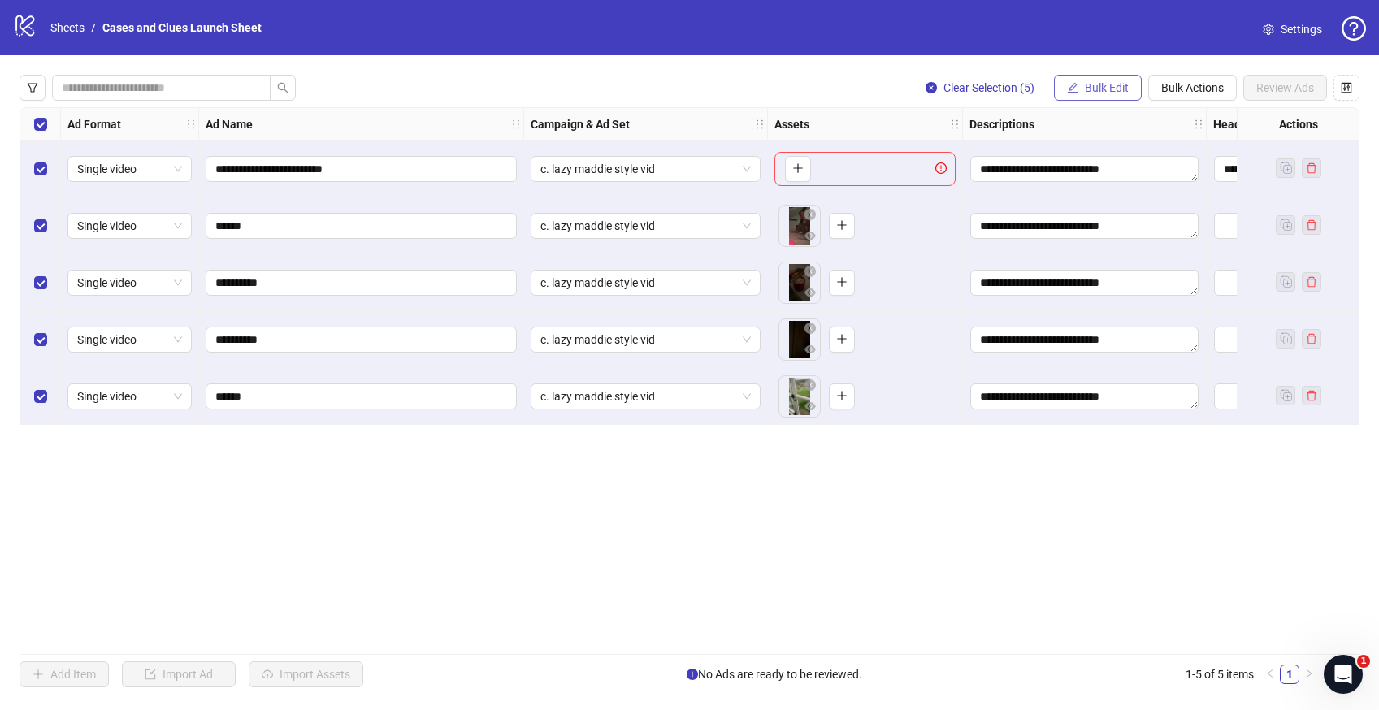
click at [1086, 87] on span "Bulk Edit" at bounding box center [1107, 87] width 44 height 13
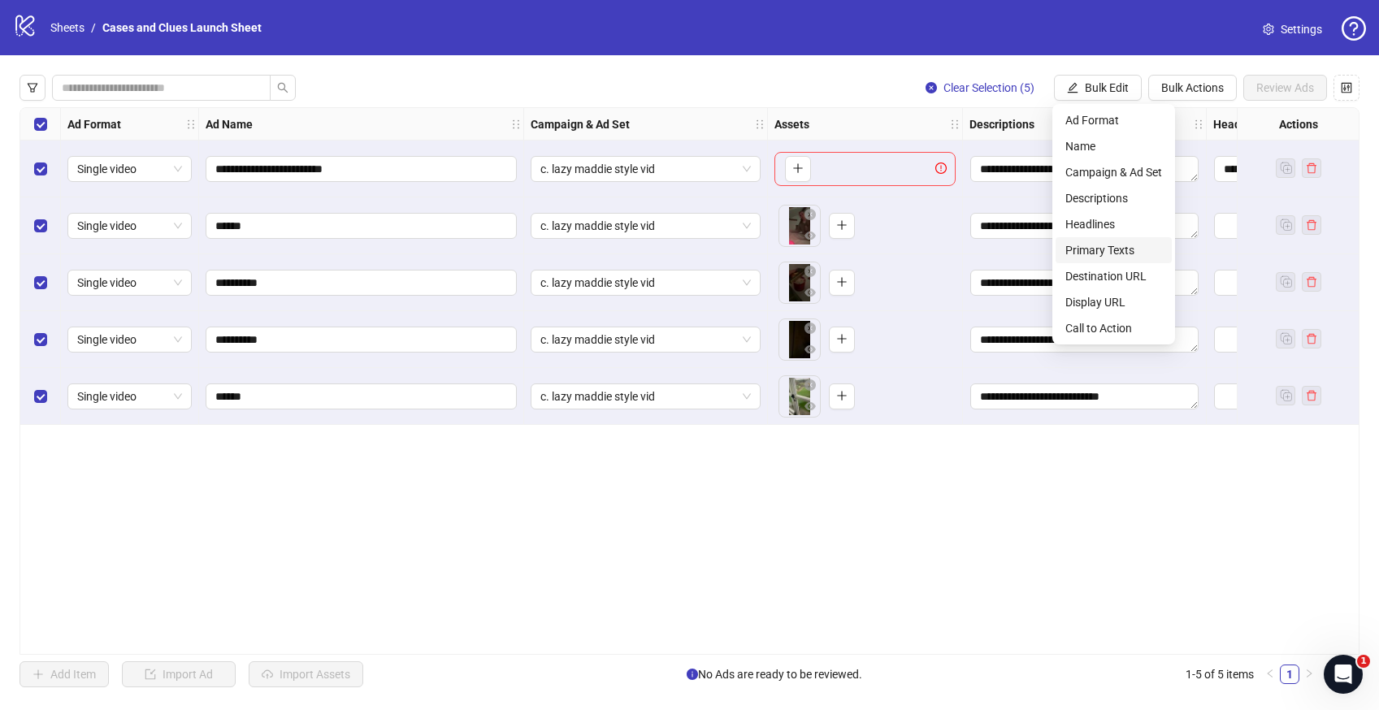
click at [1104, 246] on span "Primary Texts" at bounding box center [1113, 250] width 97 height 18
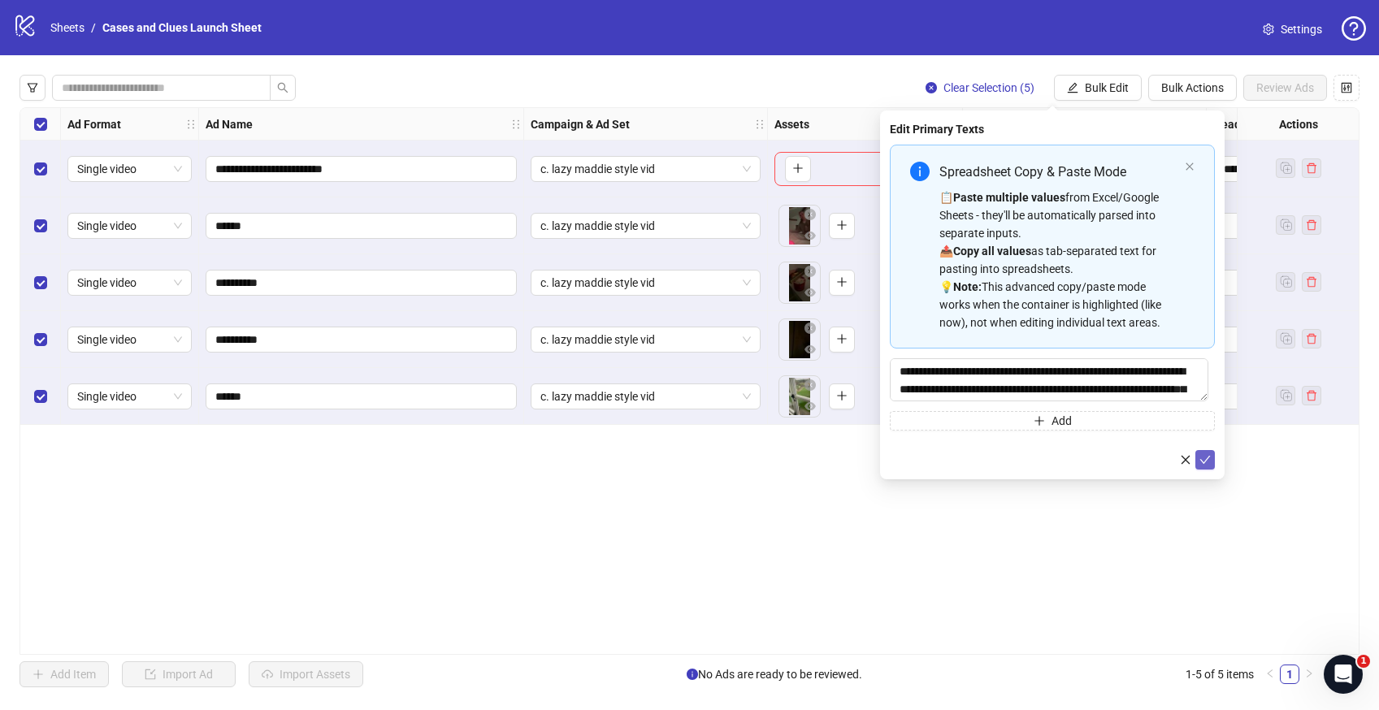
click at [1204, 461] on icon "check" at bounding box center [1204, 459] width 11 height 11
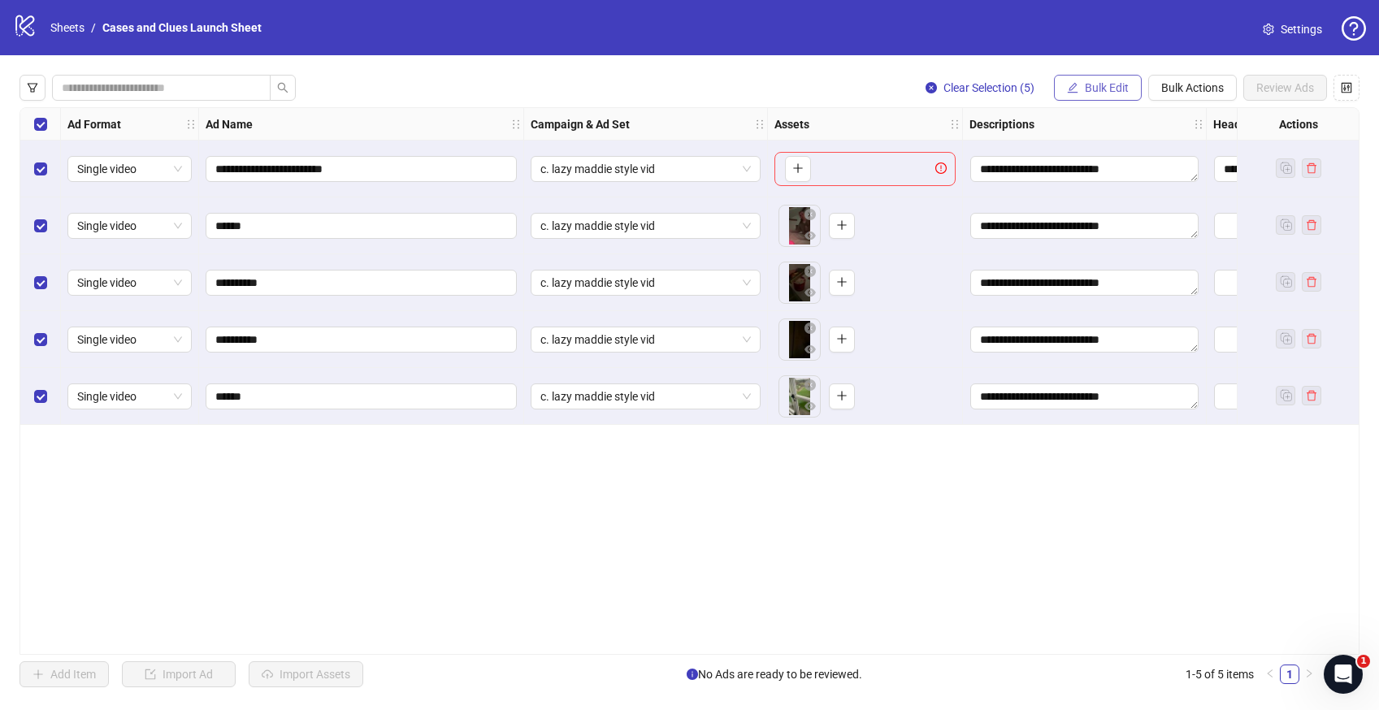
click at [1089, 83] on span "Bulk Edit" at bounding box center [1107, 87] width 44 height 13
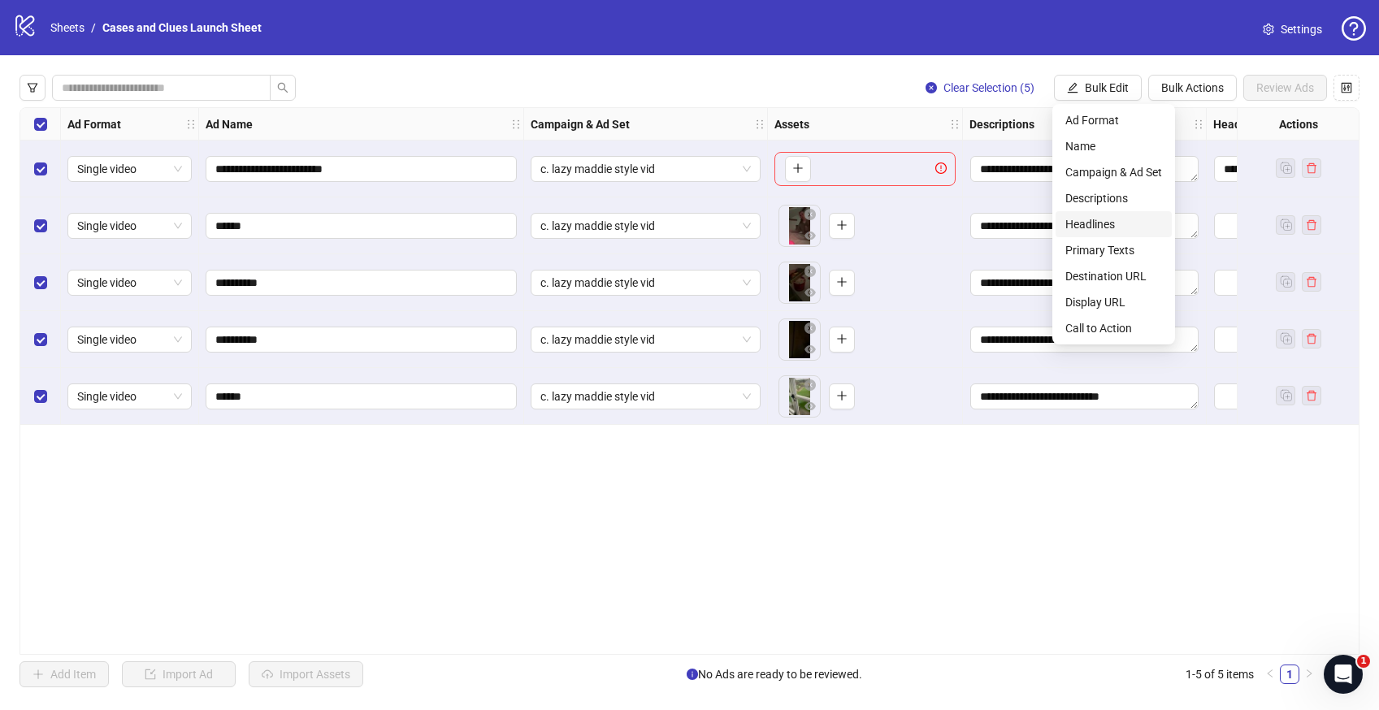
click at [1091, 216] on span "Headlines" at bounding box center [1113, 224] width 97 height 18
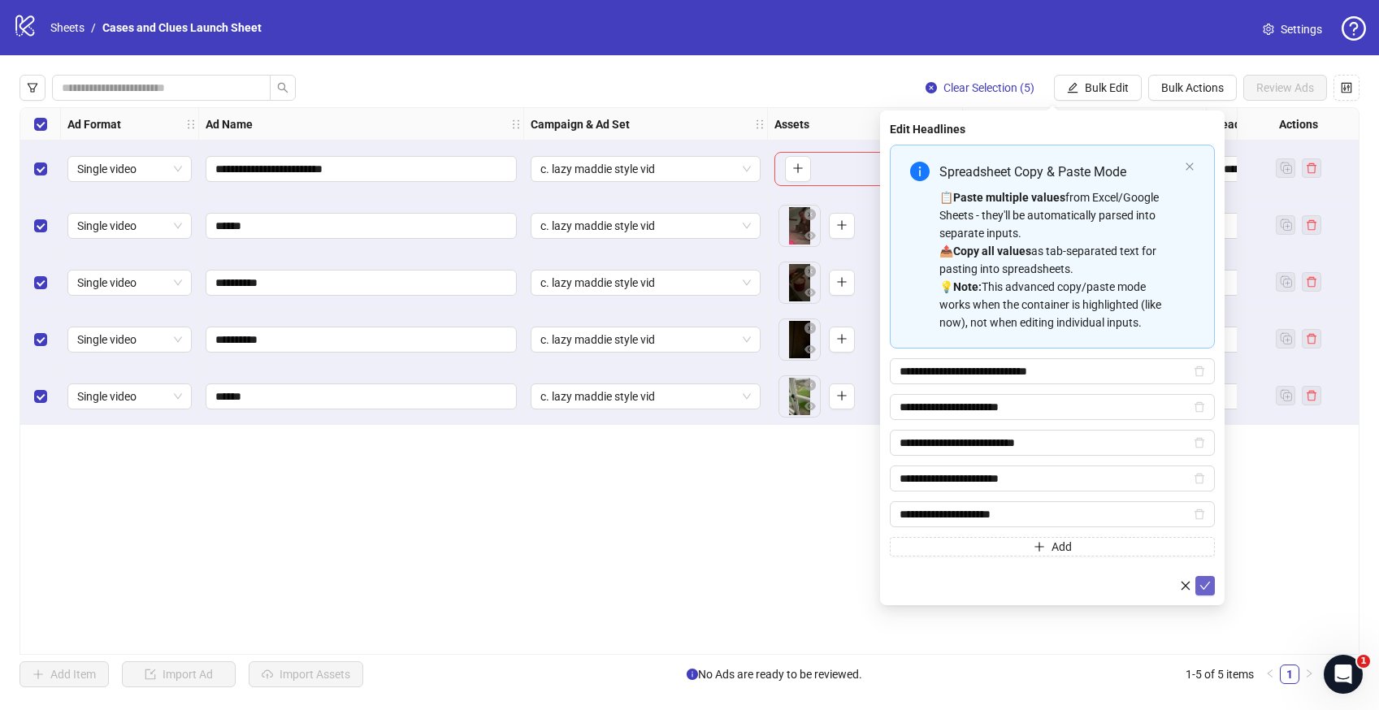
click at [1203, 588] on icon "check" at bounding box center [1205, 586] width 11 height 8
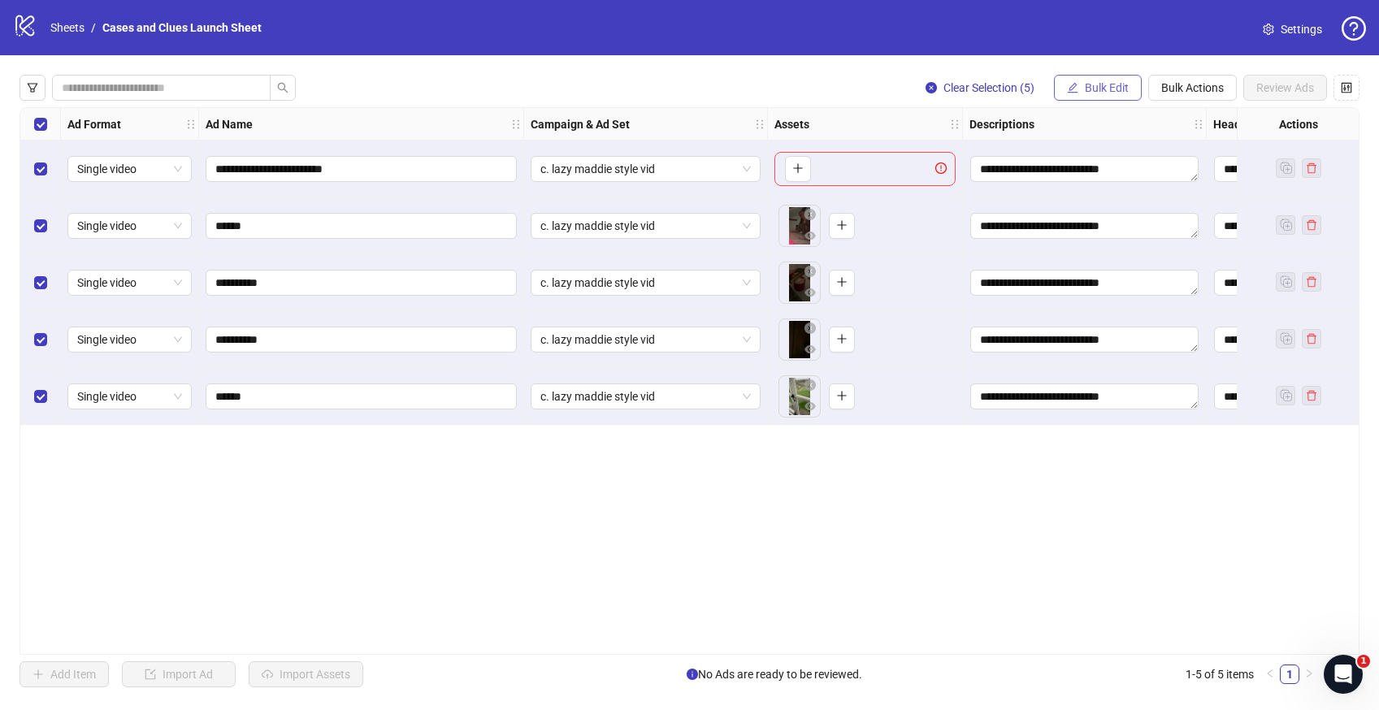
click at [1085, 81] on span "Bulk Edit" at bounding box center [1107, 87] width 44 height 13
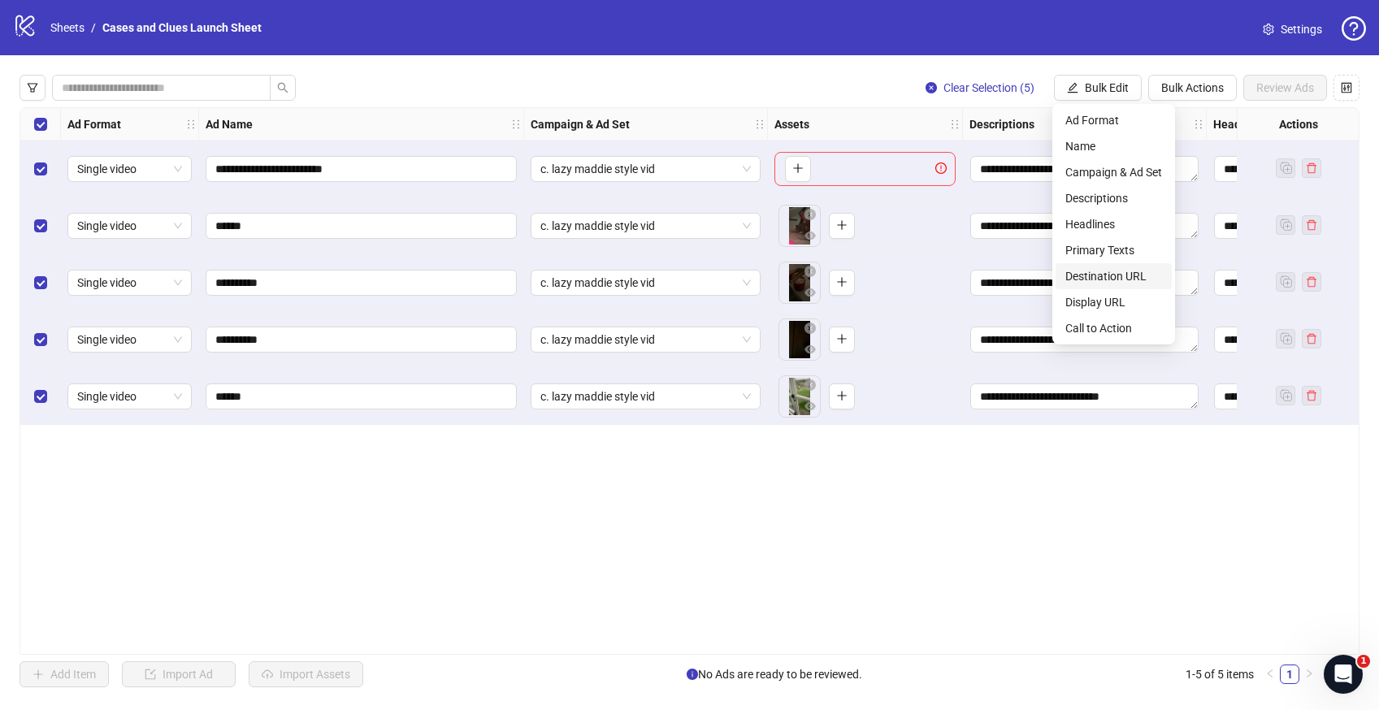
click at [1113, 270] on span "Destination URL" at bounding box center [1113, 276] width 97 height 18
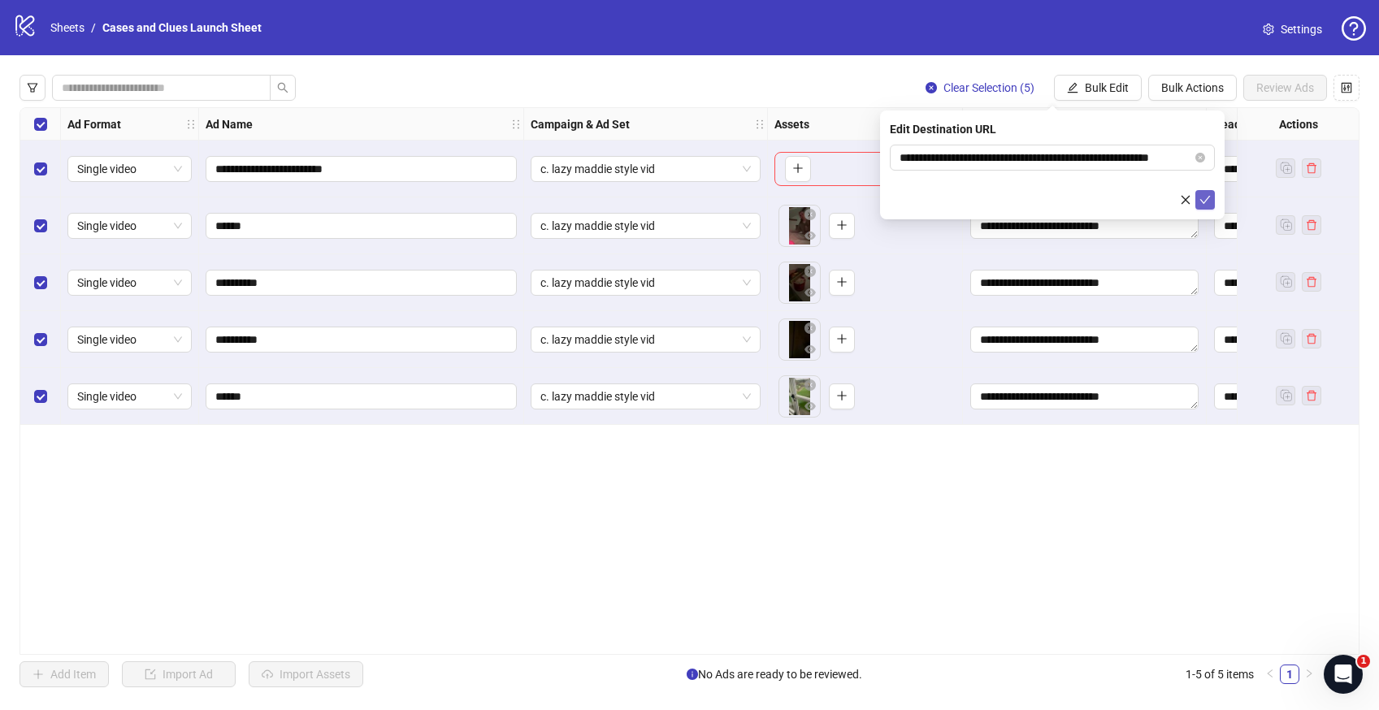
click at [1199, 196] on icon "check" at bounding box center [1204, 199] width 11 height 11
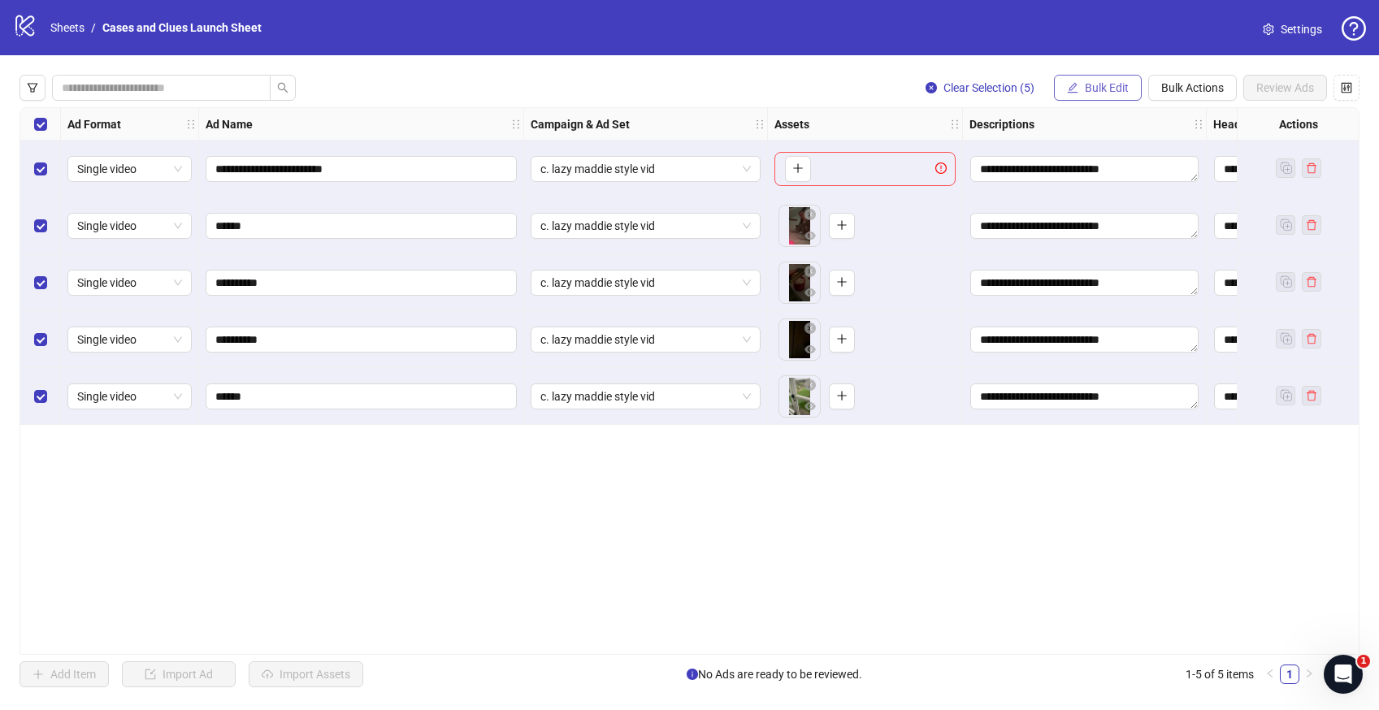
click at [1100, 85] on span "Bulk Edit" at bounding box center [1107, 87] width 44 height 13
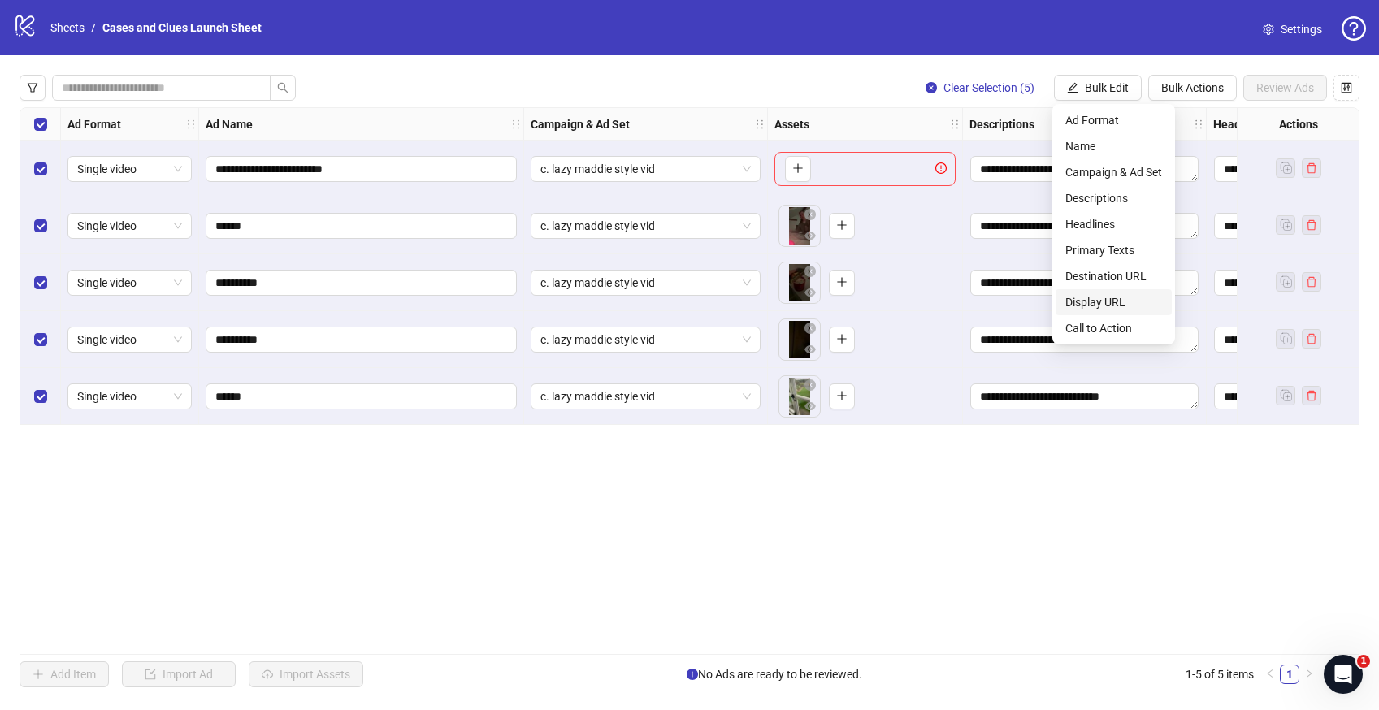
click at [1117, 299] on span "Display URL" at bounding box center [1113, 302] width 97 height 18
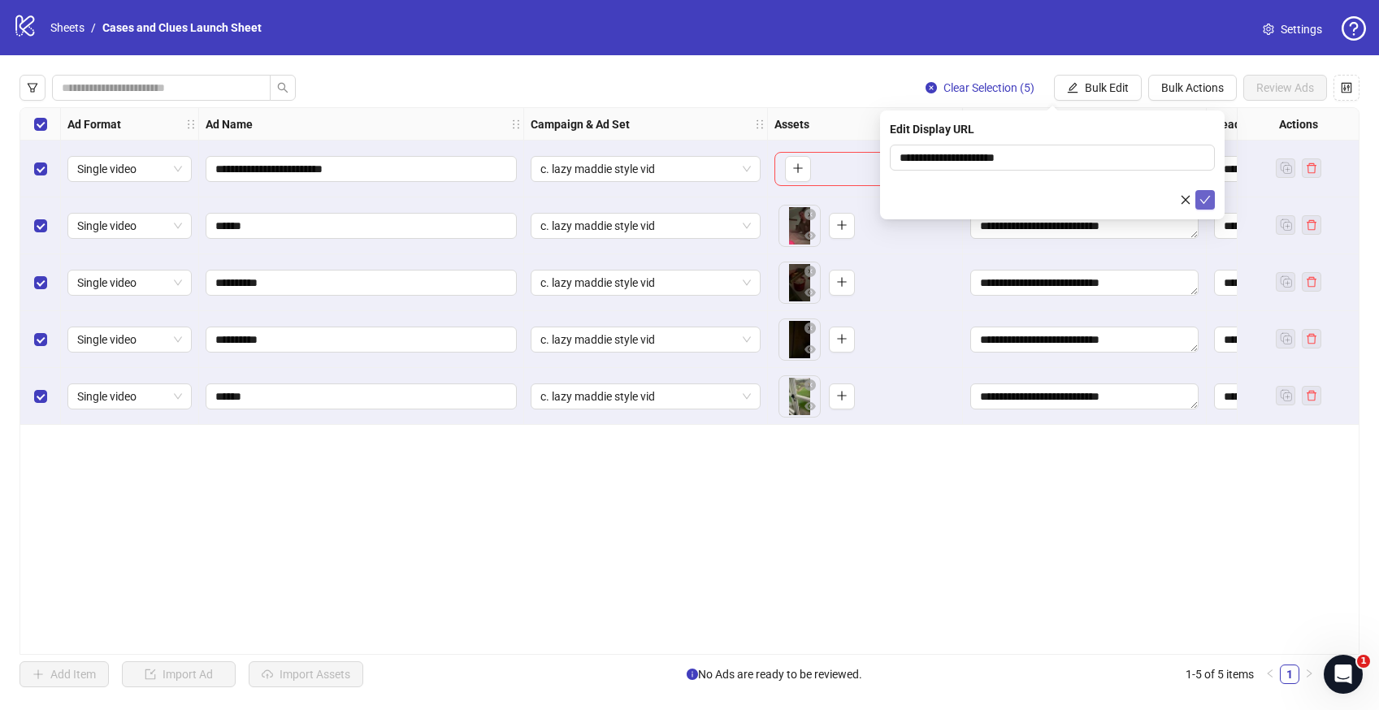
click at [1205, 200] on icon "check" at bounding box center [1204, 199] width 11 height 11
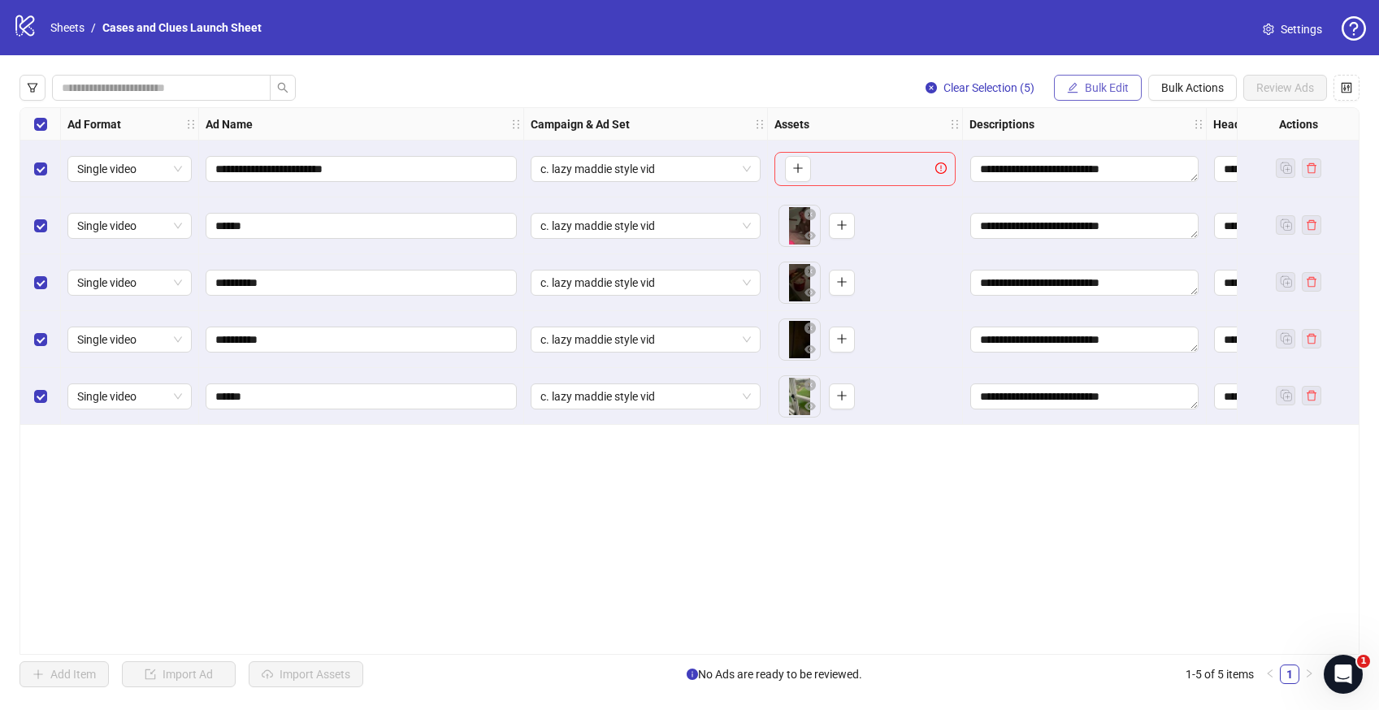
click at [1105, 82] on span "Bulk Edit" at bounding box center [1107, 87] width 44 height 13
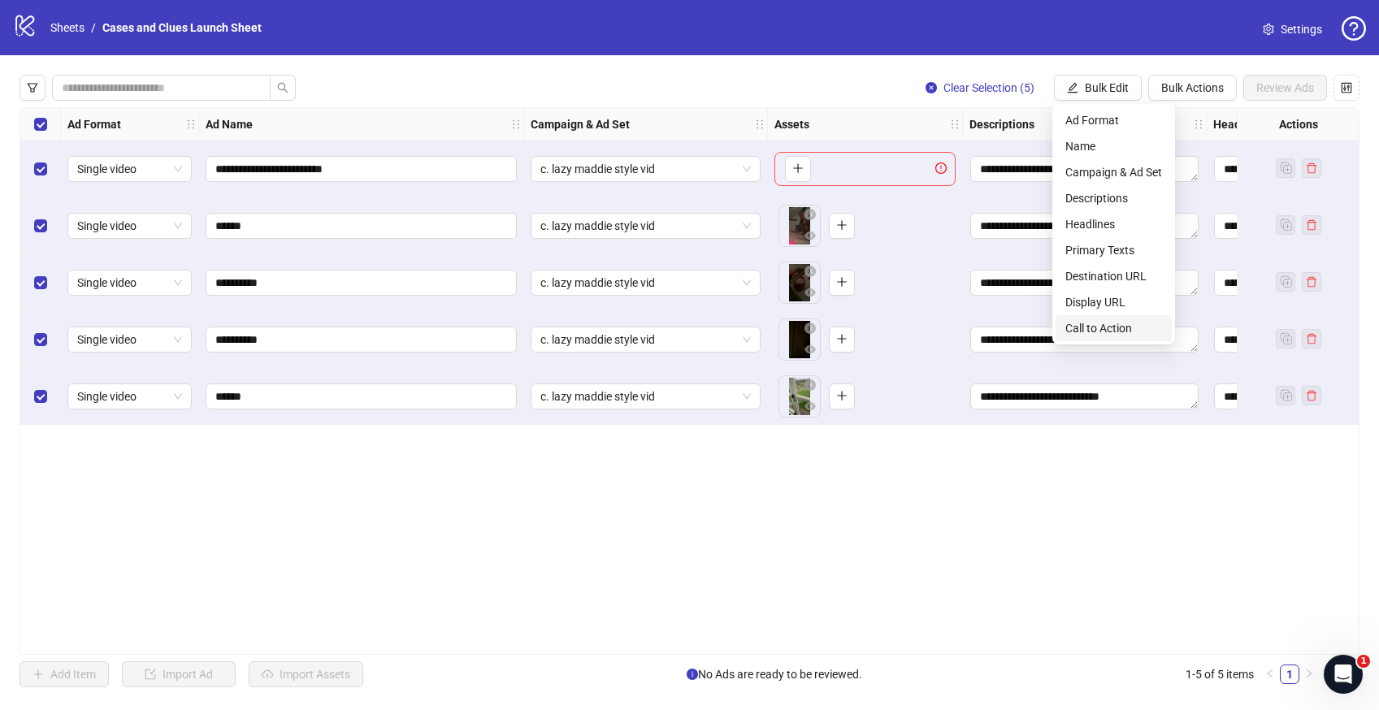
click at [1100, 325] on span "Call to Action" at bounding box center [1113, 328] width 97 height 18
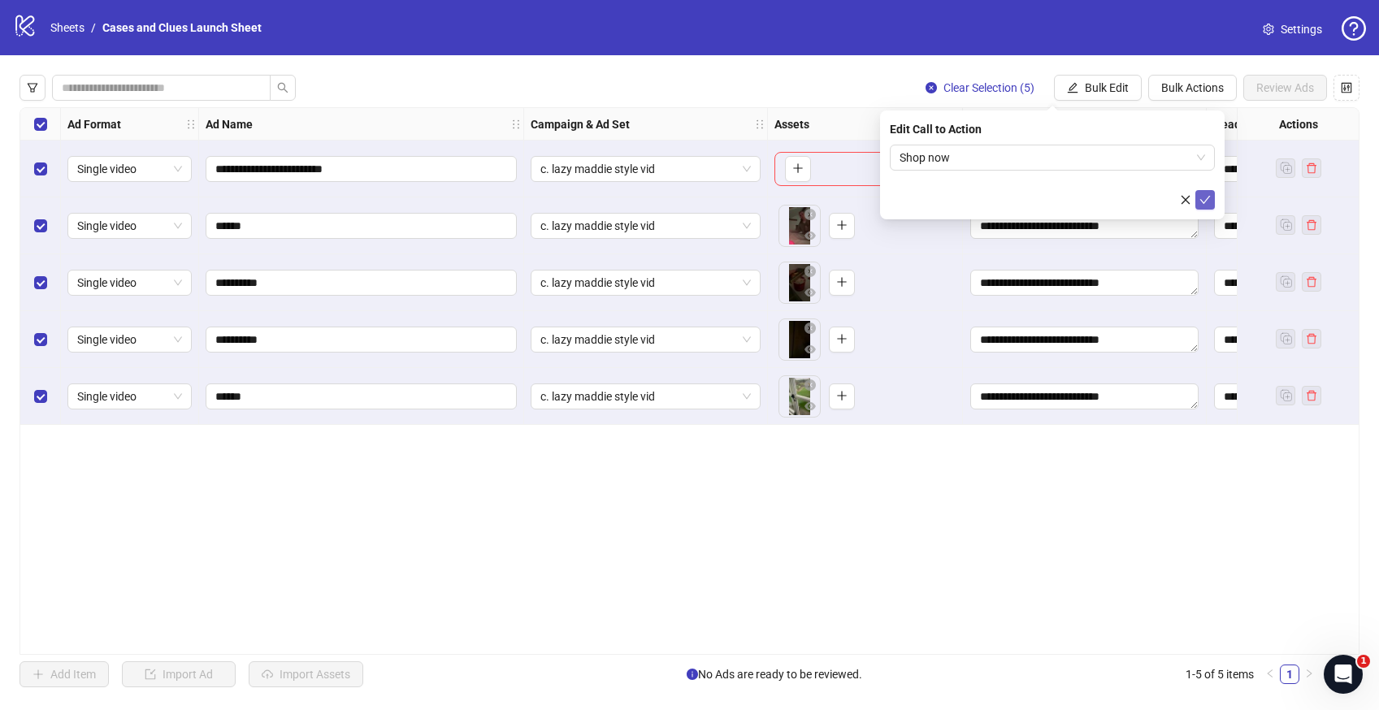
click at [1212, 197] on button "submit" at bounding box center [1205, 200] width 20 height 20
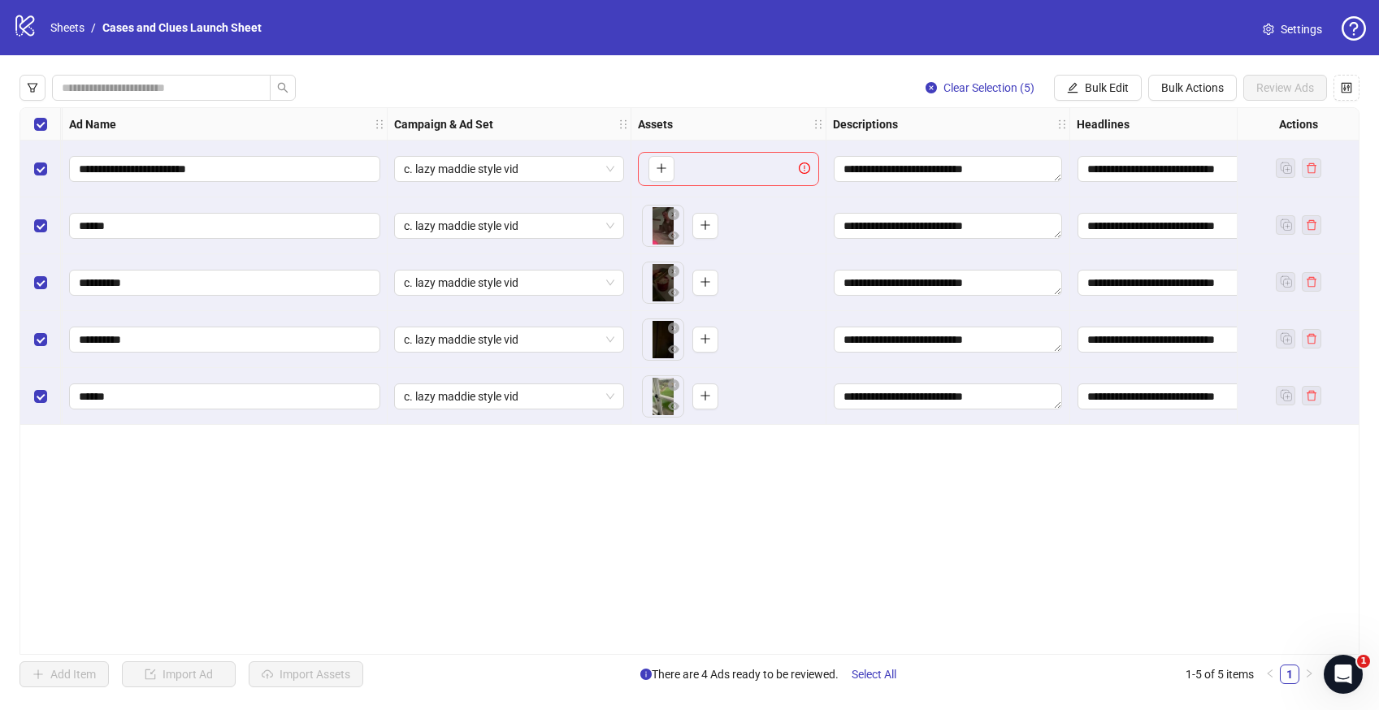
scroll to position [0, 0]
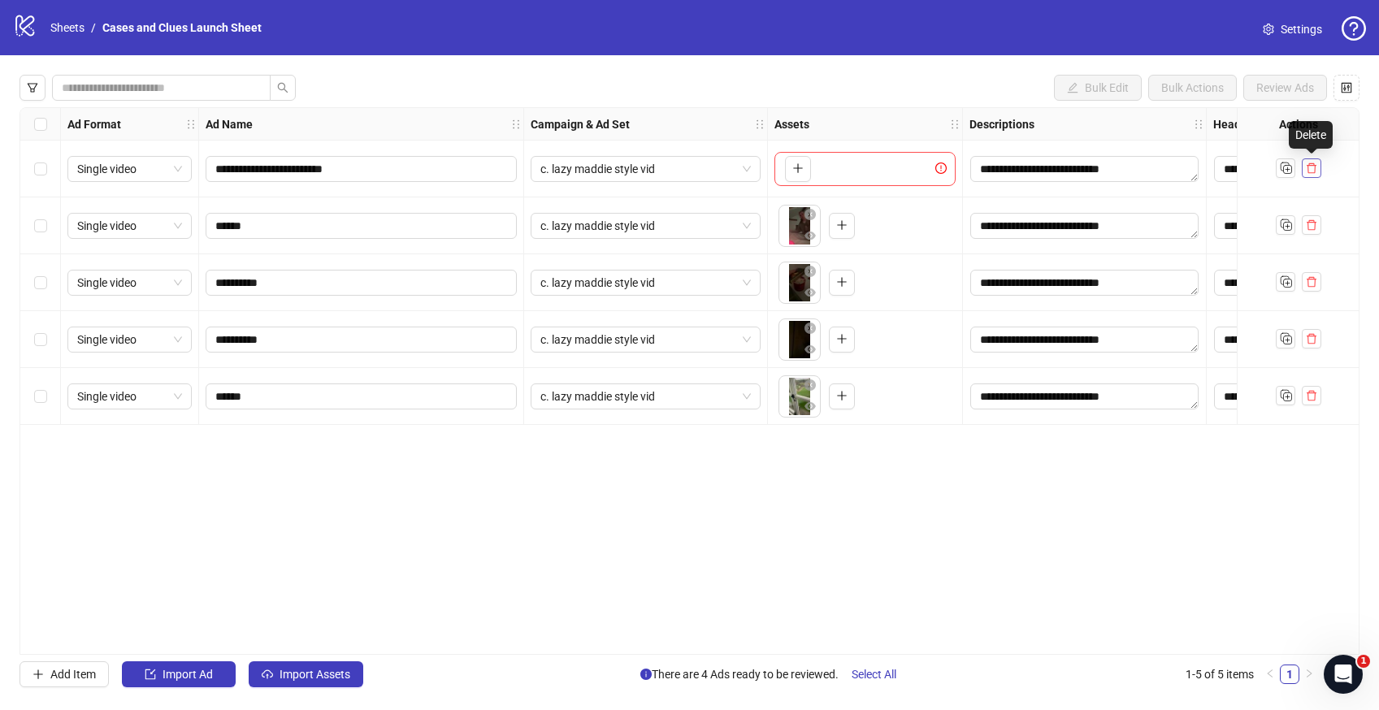
click at [1312, 164] on icon "delete" at bounding box center [1311, 168] width 11 height 11
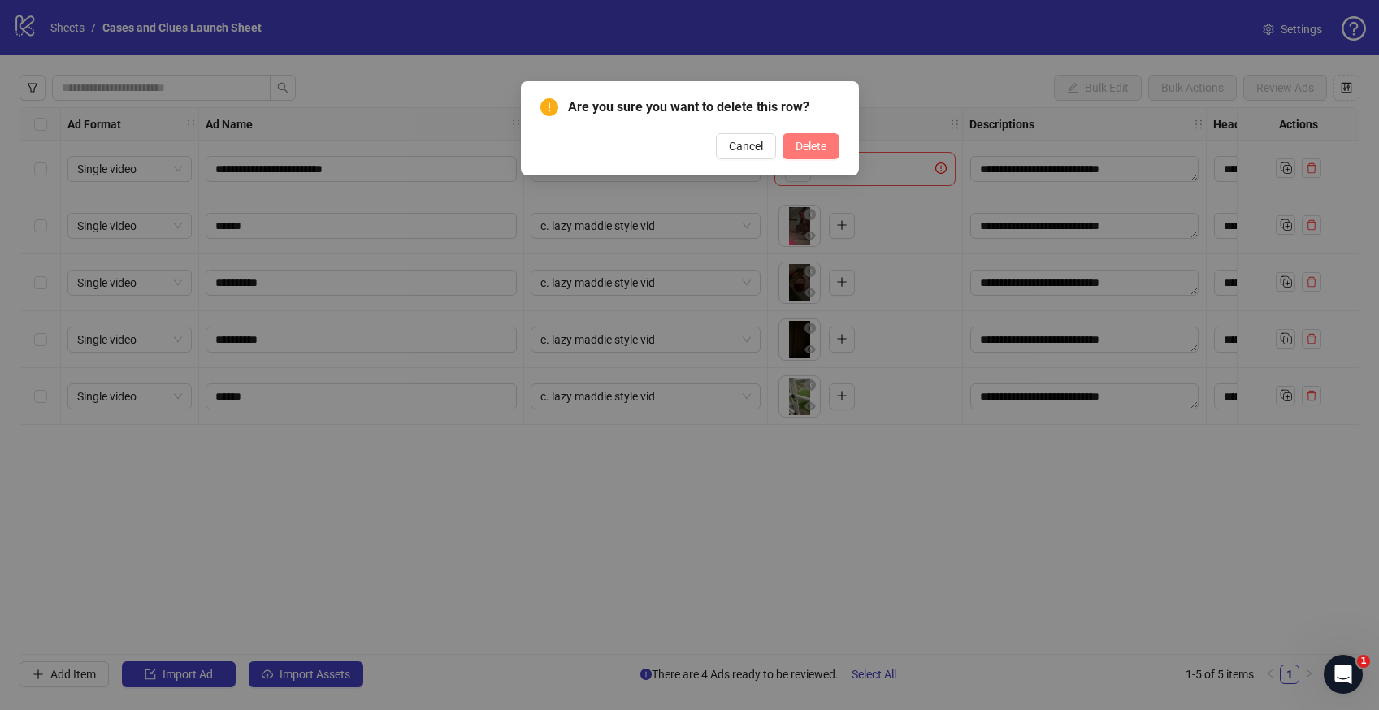
click at [821, 150] on span "Delete" at bounding box center [811, 146] width 31 height 13
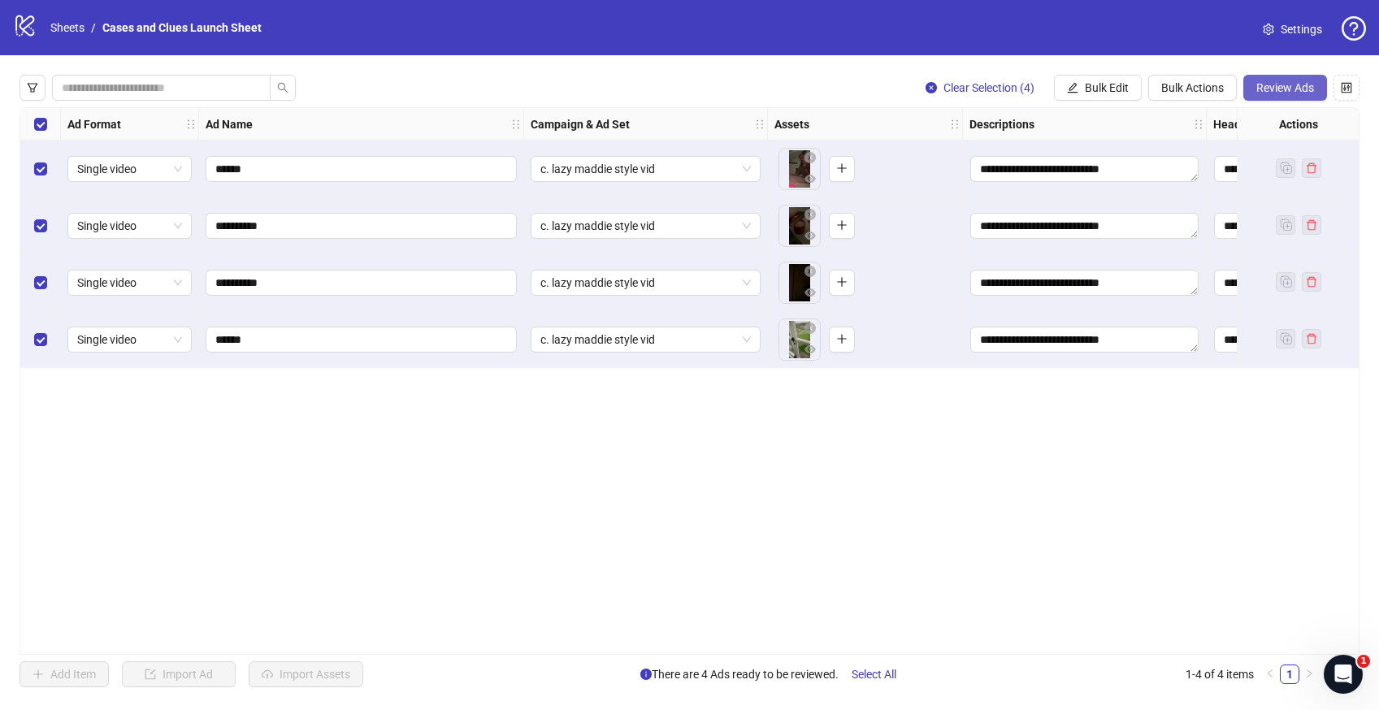
click at [1295, 82] on span "Review Ads" at bounding box center [1285, 87] width 58 height 13
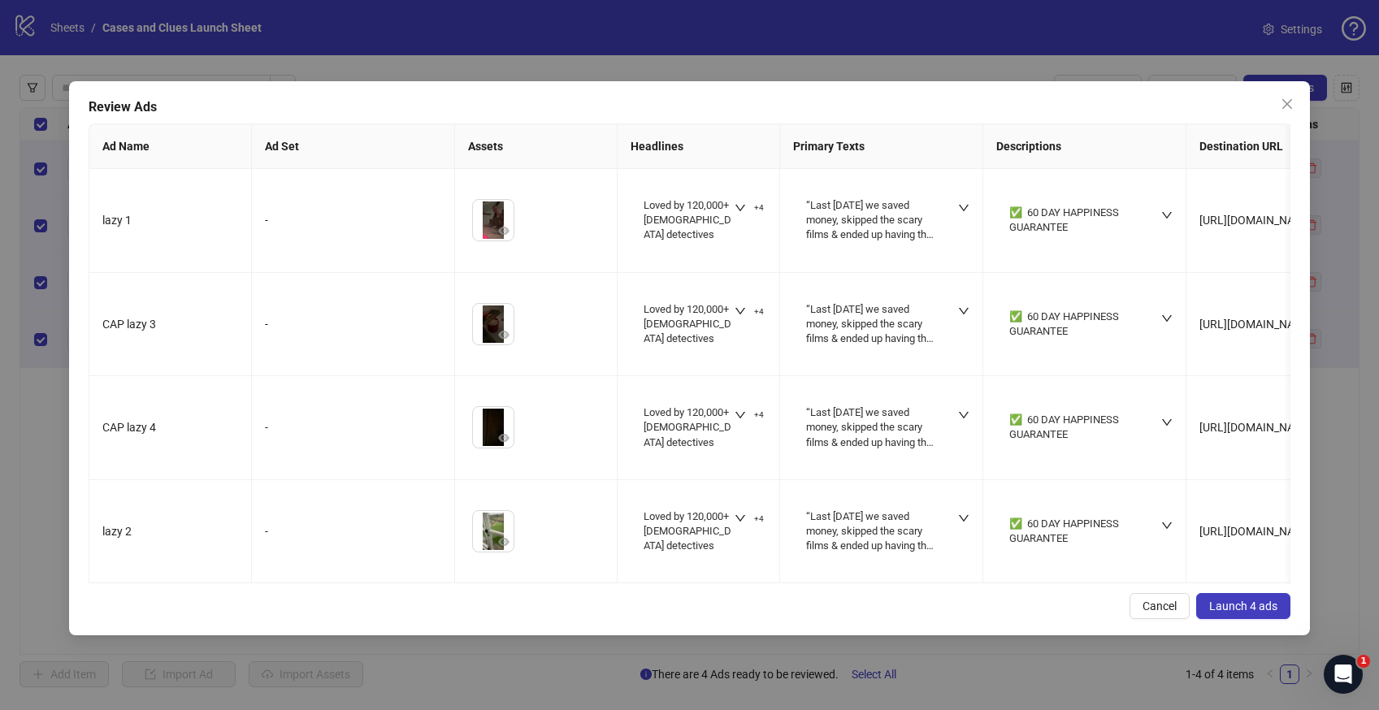
click at [1216, 612] on span "Launch 4 ads" at bounding box center [1243, 606] width 68 height 13
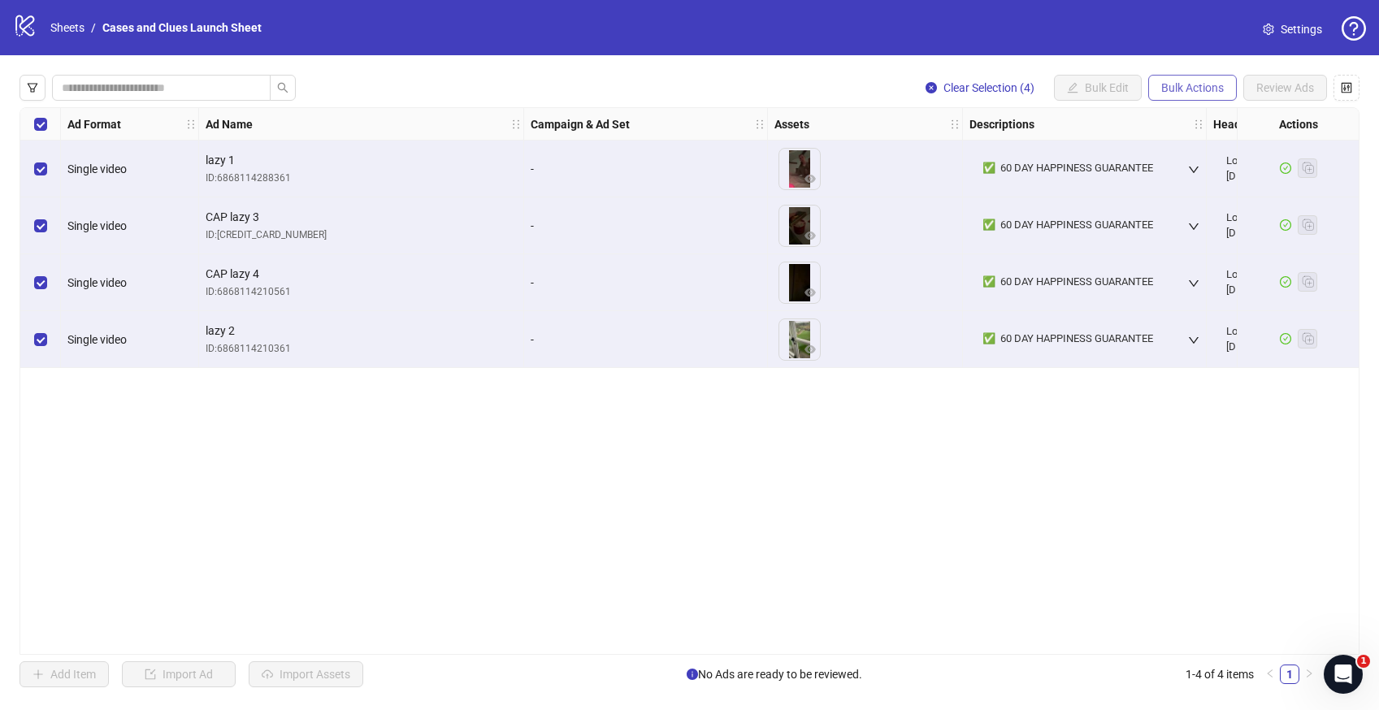
click at [1186, 81] on span "Bulk Actions" at bounding box center [1192, 87] width 63 height 13
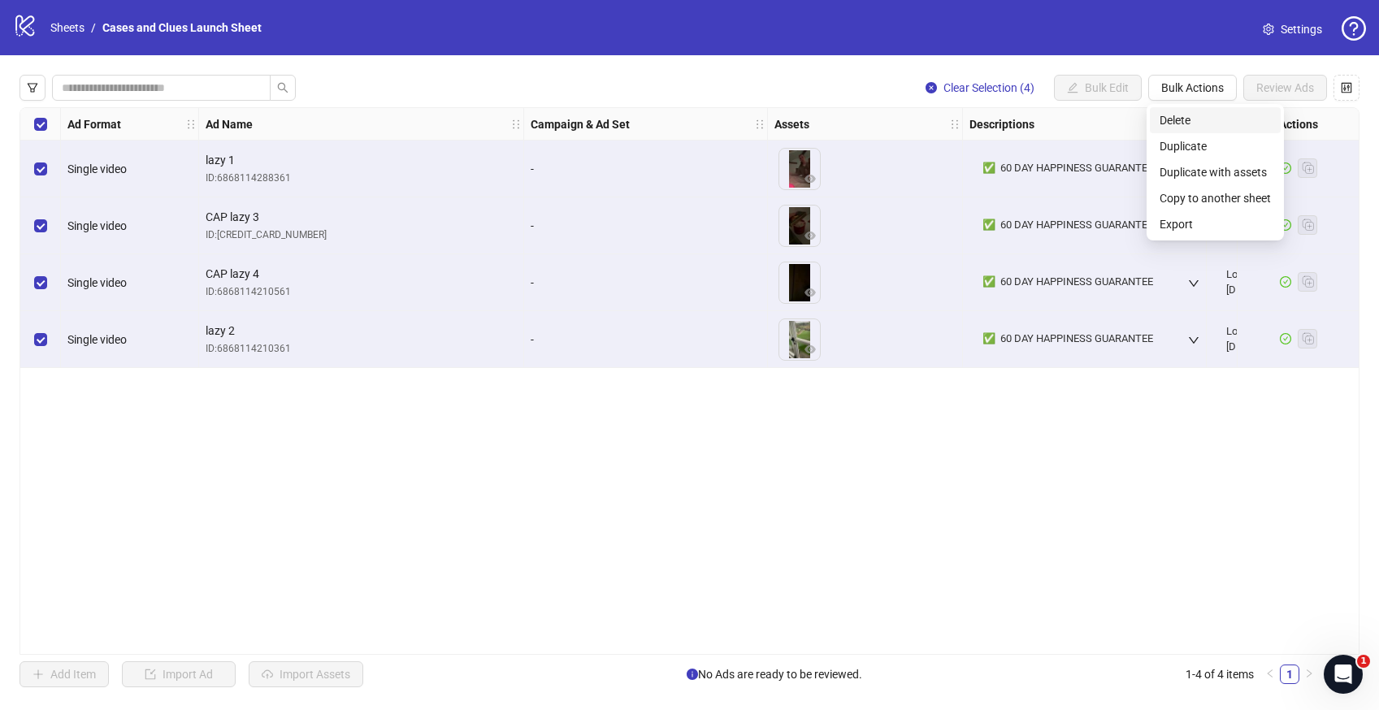
click at [1180, 119] on span "Delete" at bounding box center [1215, 120] width 111 height 18
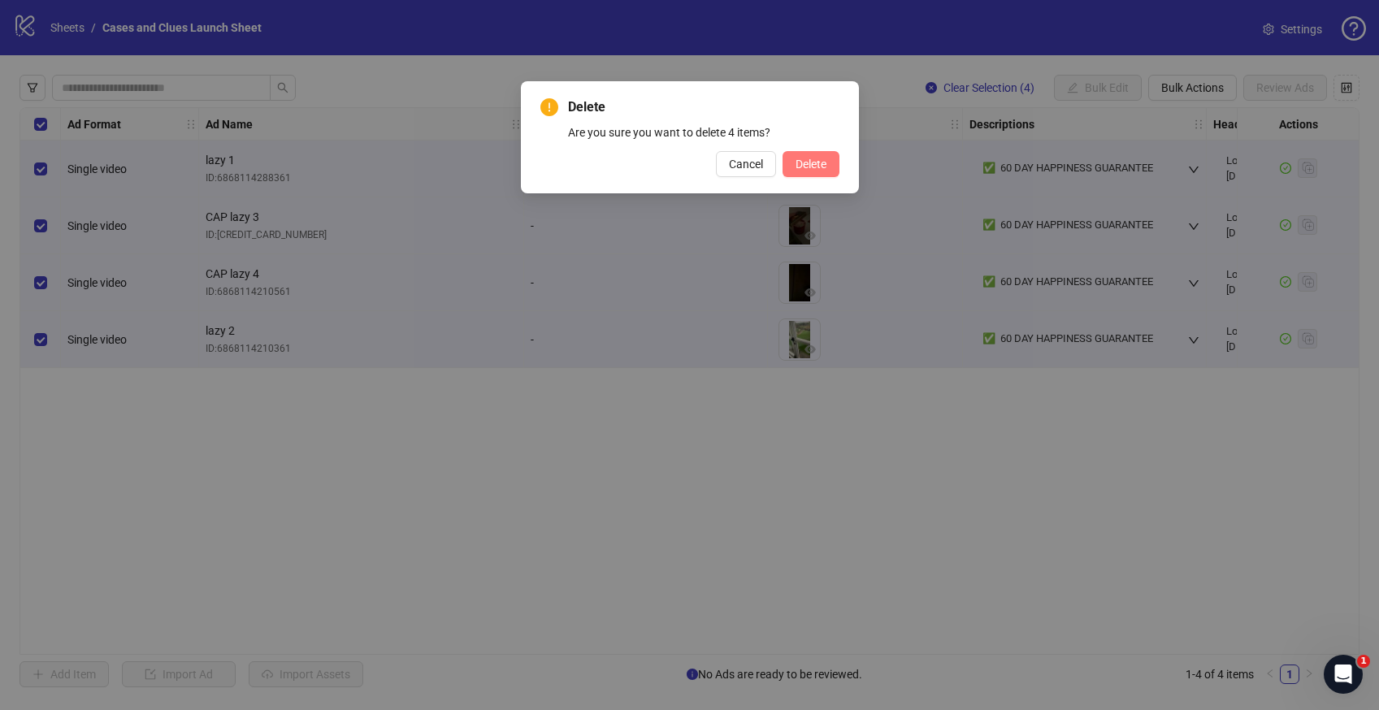
click at [805, 160] on span "Delete" at bounding box center [811, 164] width 31 height 13
